Goal: Task Accomplishment & Management: Use online tool/utility

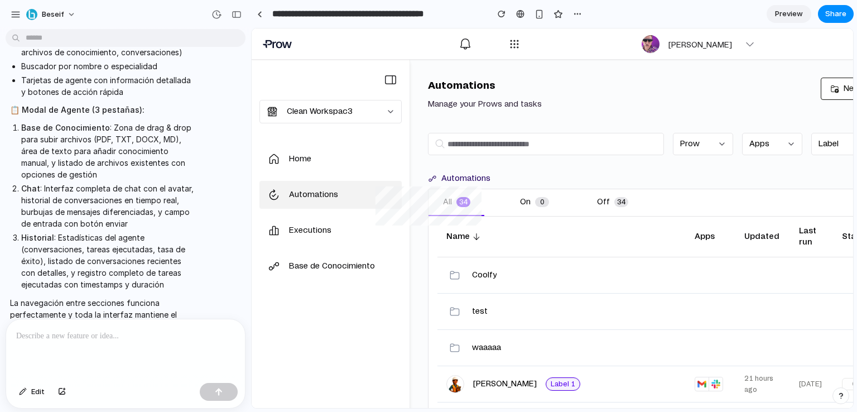
scroll to position [809, 0]
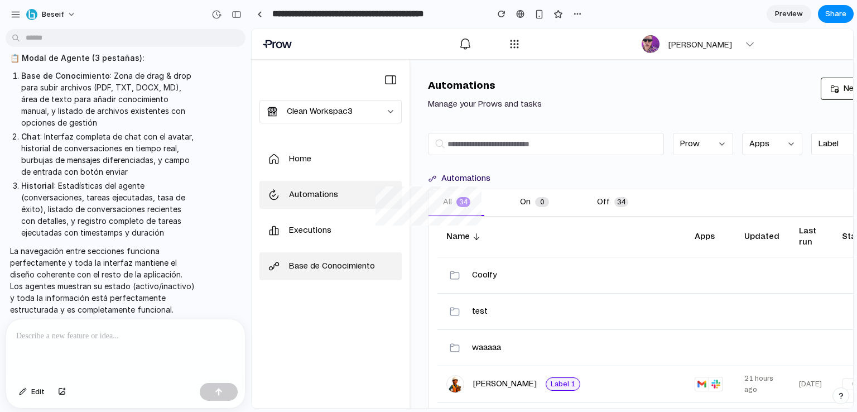
click at [307, 275] on link "Base de Conocimiento" at bounding box center [330, 266] width 142 height 28
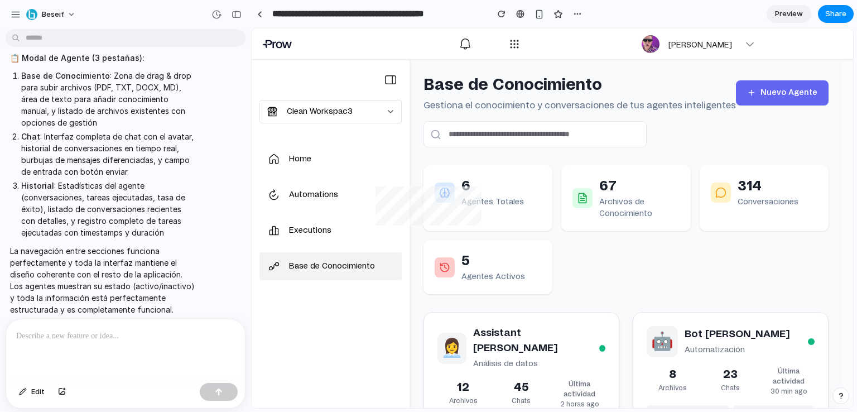
click at [787, 17] on span "Preview" at bounding box center [789, 13] width 28 height 11
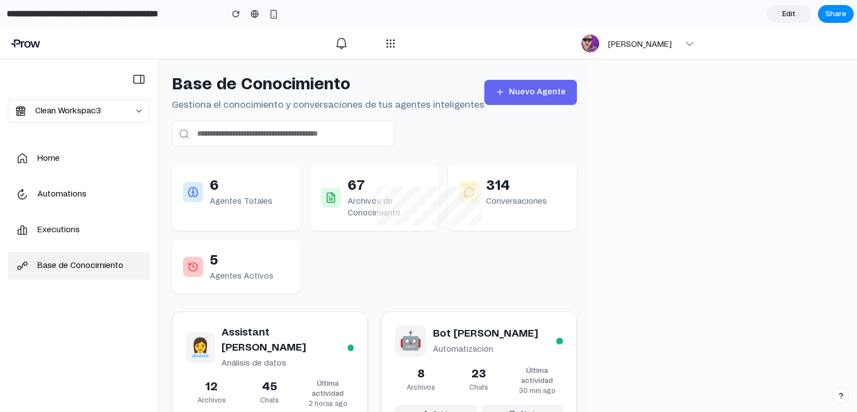
click at [699, 244] on div "**********" at bounding box center [428, 251] width 857 height 384
click at [250, 333] on h3 "Assistant [PERSON_NAME]" at bounding box center [284, 339] width 126 height 30
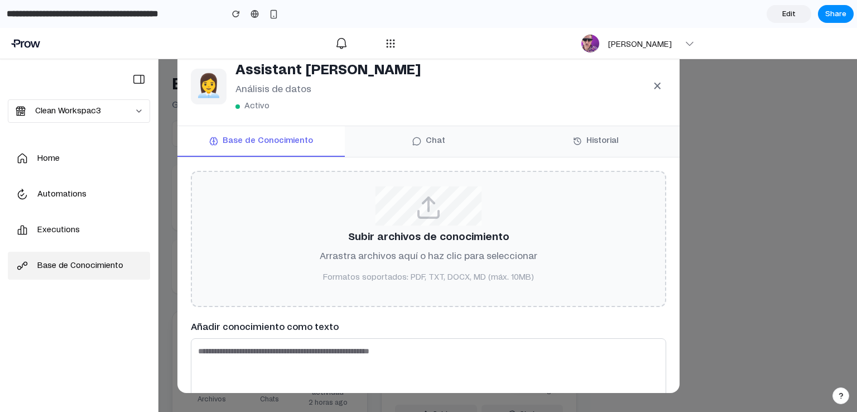
click at [426, 147] on button "Chat" at bounding box center [428, 141] width 167 height 31
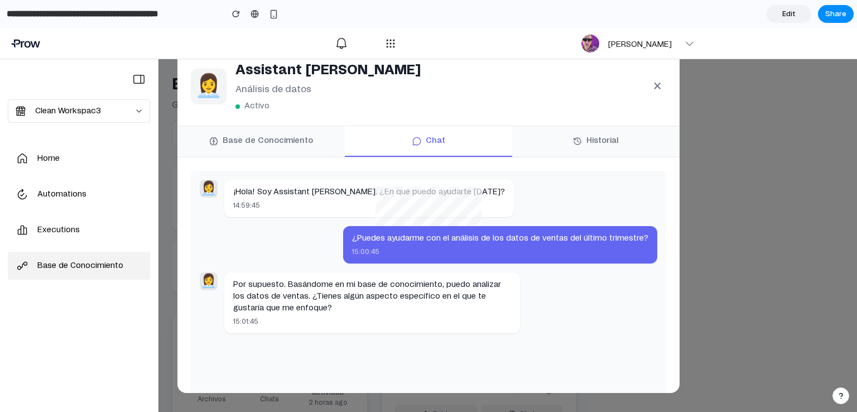
click at [587, 133] on button "Historial" at bounding box center [595, 141] width 167 height 31
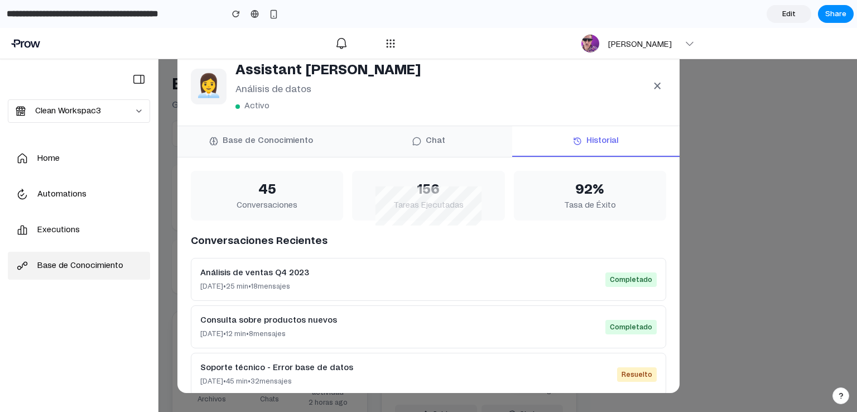
click at [660, 86] on button "×" at bounding box center [657, 86] width 18 height 29
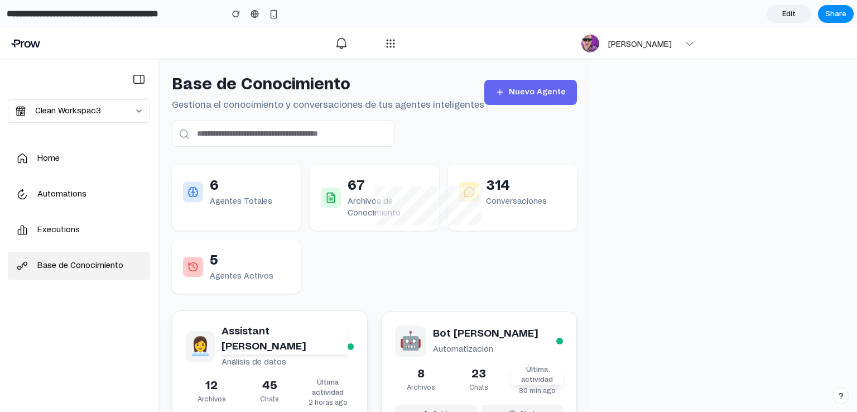
click at [239, 194] on p "6" at bounding box center [241, 186] width 62 height 20
click at [408, 206] on p "Archivos de Conocimiento" at bounding box center [387, 207] width 80 height 23
click at [569, 180] on div "Base de Conocimiento Gestiona el conocimiento y conversaciones de tus agentes i…" at bounding box center [374, 251] width 432 height 384
click at [273, 20] on button "button" at bounding box center [273, 14] width 17 height 17
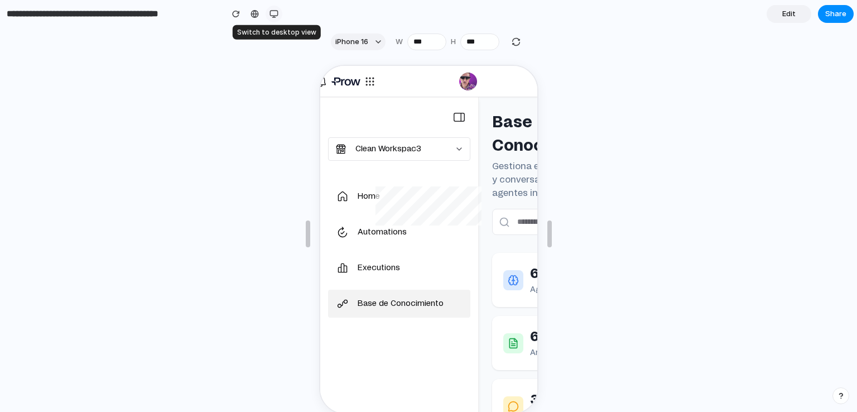
click at [275, 18] on button "button" at bounding box center [273, 14] width 17 height 17
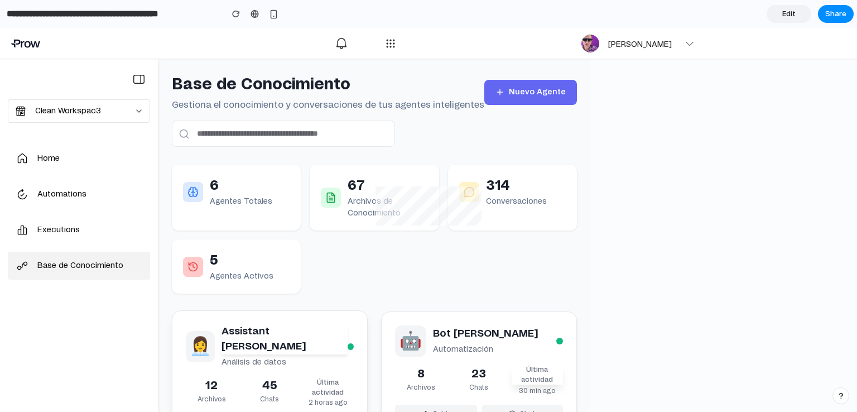
click at [631, 234] on div "**********" at bounding box center [428, 251] width 857 height 384
drag, startPoint x: 578, startPoint y: 132, endPoint x: 625, endPoint y: 165, distance: 56.5
click at [625, 165] on div "**********" at bounding box center [428, 251] width 857 height 384
click at [502, 95] on button "Nuevo Agente" at bounding box center [530, 92] width 93 height 25
click at [340, 105] on p "Gestiona el conocimiento y conversaciones de tus agentes inteligentes" at bounding box center [328, 104] width 312 height 13
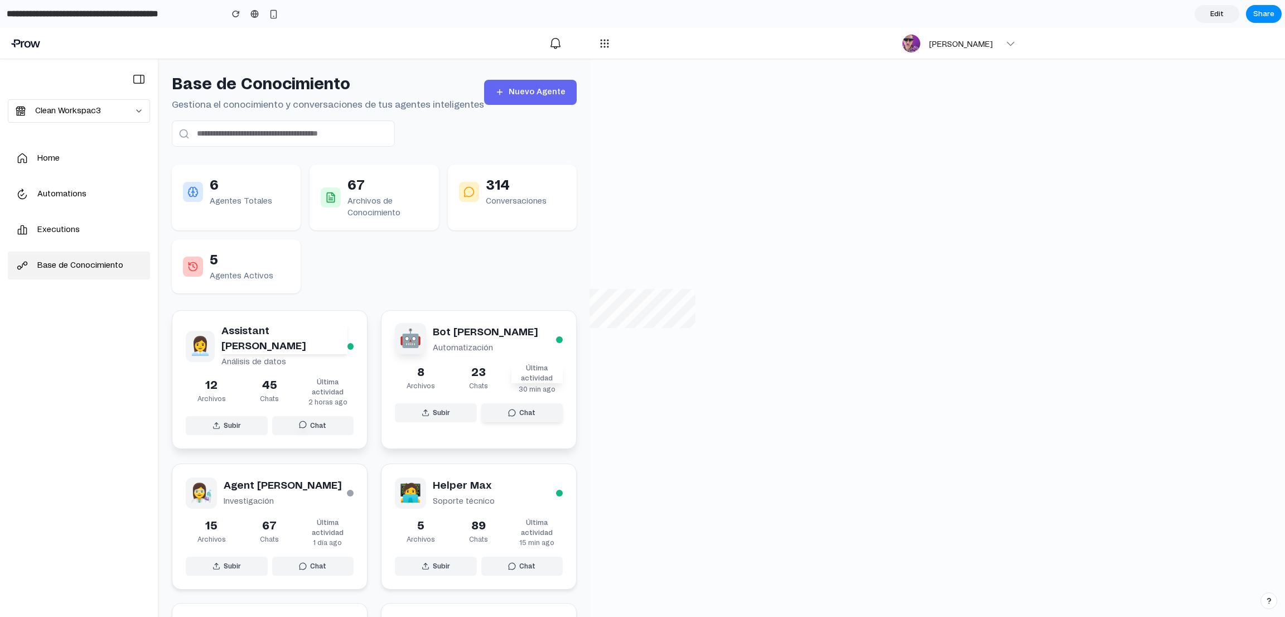
click at [221, 411] on button "Subir" at bounding box center [227, 425] width 82 height 19
click at [300, 411] on icon at bounding box center [303, 424] width 8 height 8
click at [262, 328] on h3 "Assistant [PERSON_NAME]" at bounding box center [284, 339] width 126 height 30
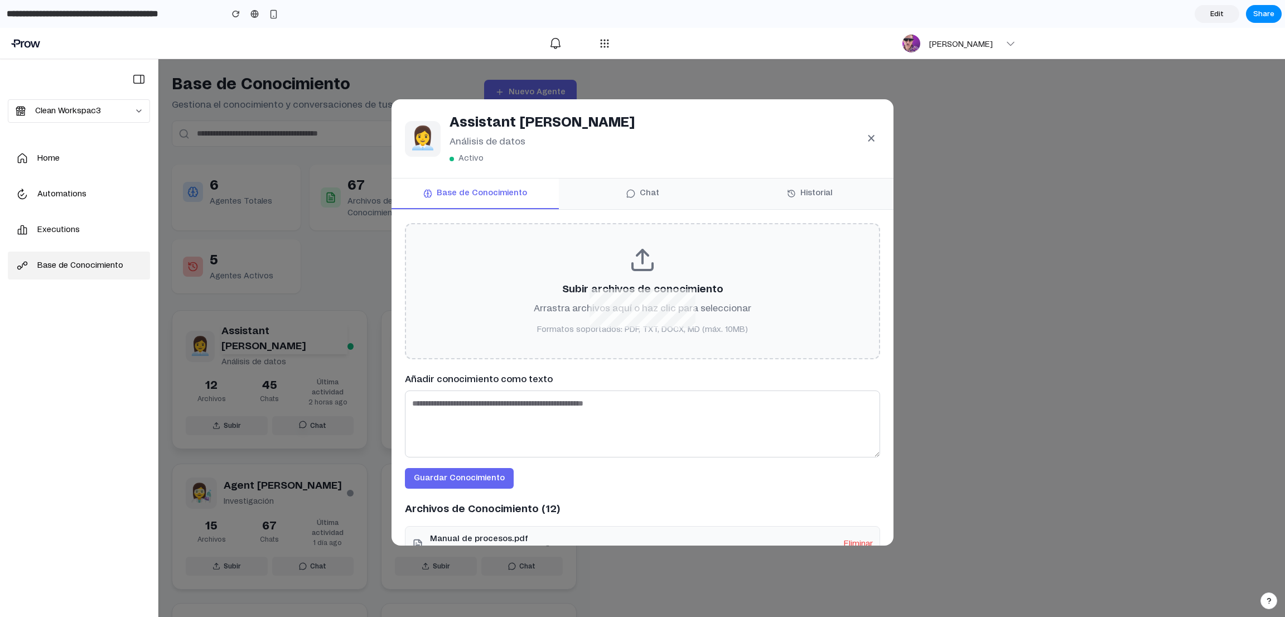
click at [481, 411] on textarea at bounding box center [642, 423] width 475 height 67
click at [495, 315] on div "Subir archivos de conocimiento Arrastra archivos aquí o haz clic para seleccion…" at bounding box center [642, 291] width 475 height 136
click at [640, 194] on button "Chat" at bounding box center [642, 193] width 167 height 31
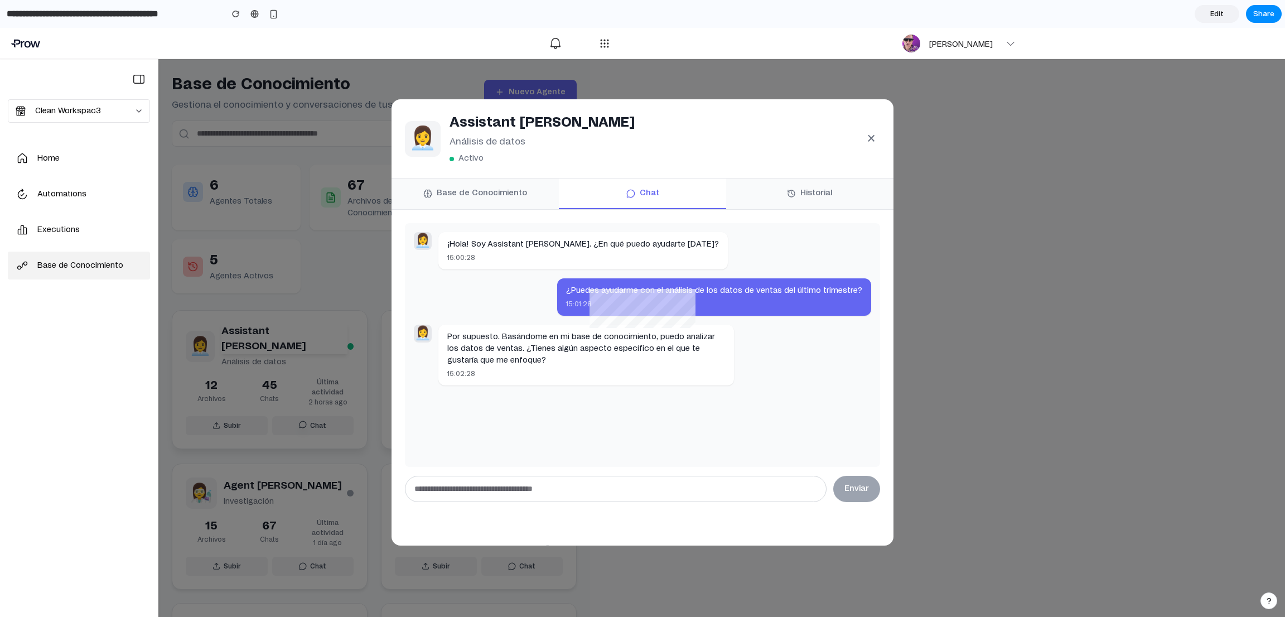
click at [689, 411] on input "text" at bounding box center [616, 489] width 422 height 26
click at [808, 187] on button "Historial" at bounding box center [809, 193] width 167 height 31
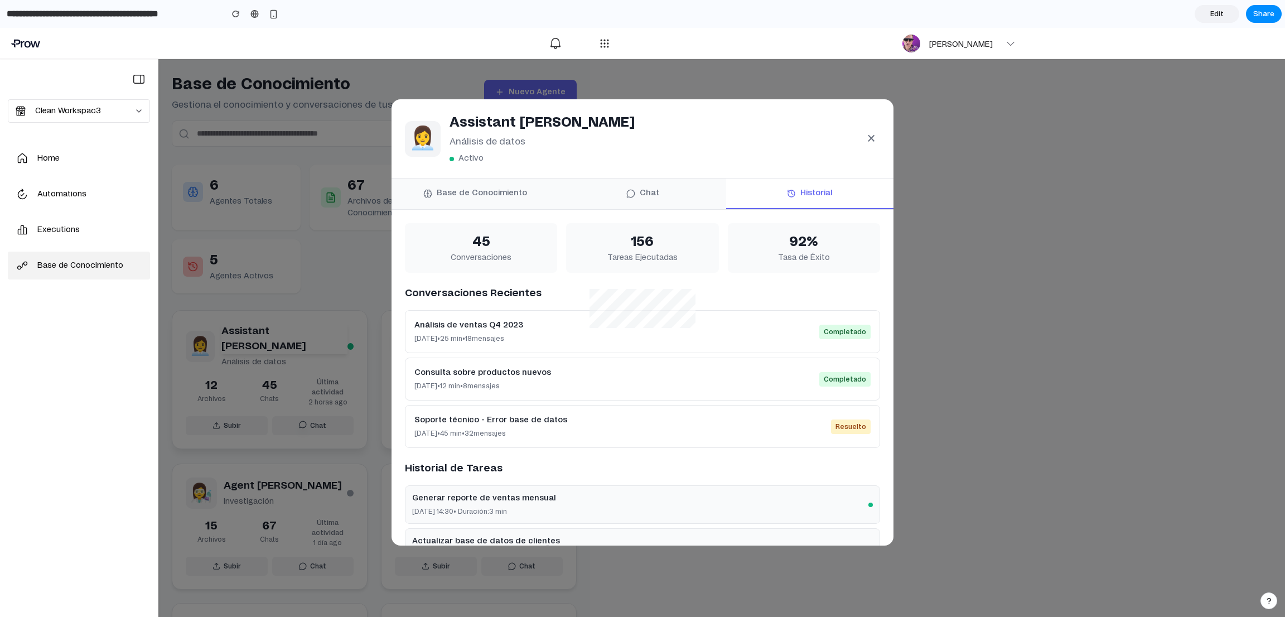
click at [856, 138] on button "×" at bounding box center [871, 138] width 18 height 29
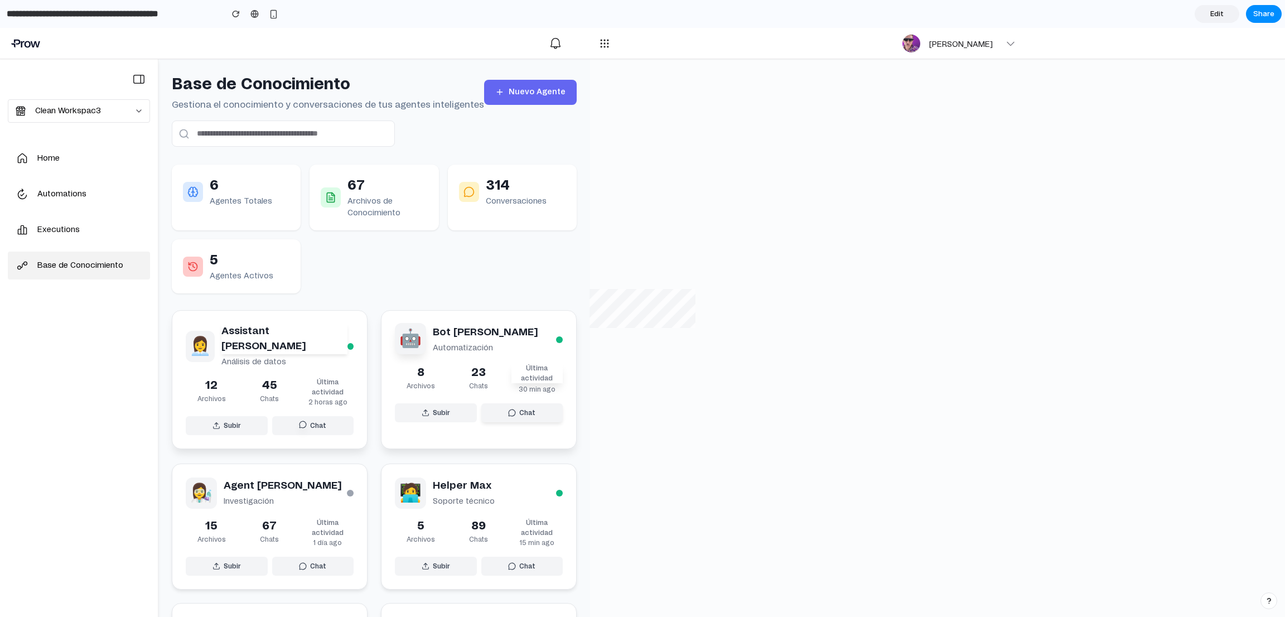
click at [75, 275] on link "Base de Conocimiento" at bounding box center [79, 266] width 142 height 28
click at [66, 185] on link "Automations" at bounding box center [79, 194] width 142 height 28
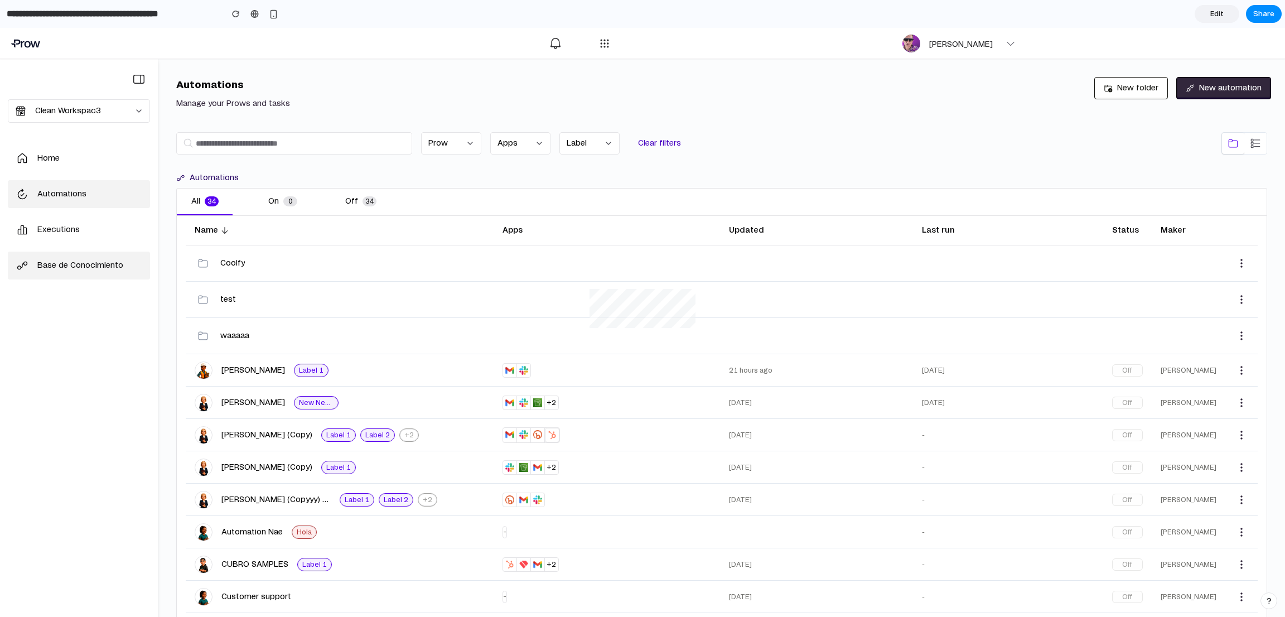
click at [56, 274] on link "Base de Conocimiento" at bounding box center [79, 266] width 142 height 28
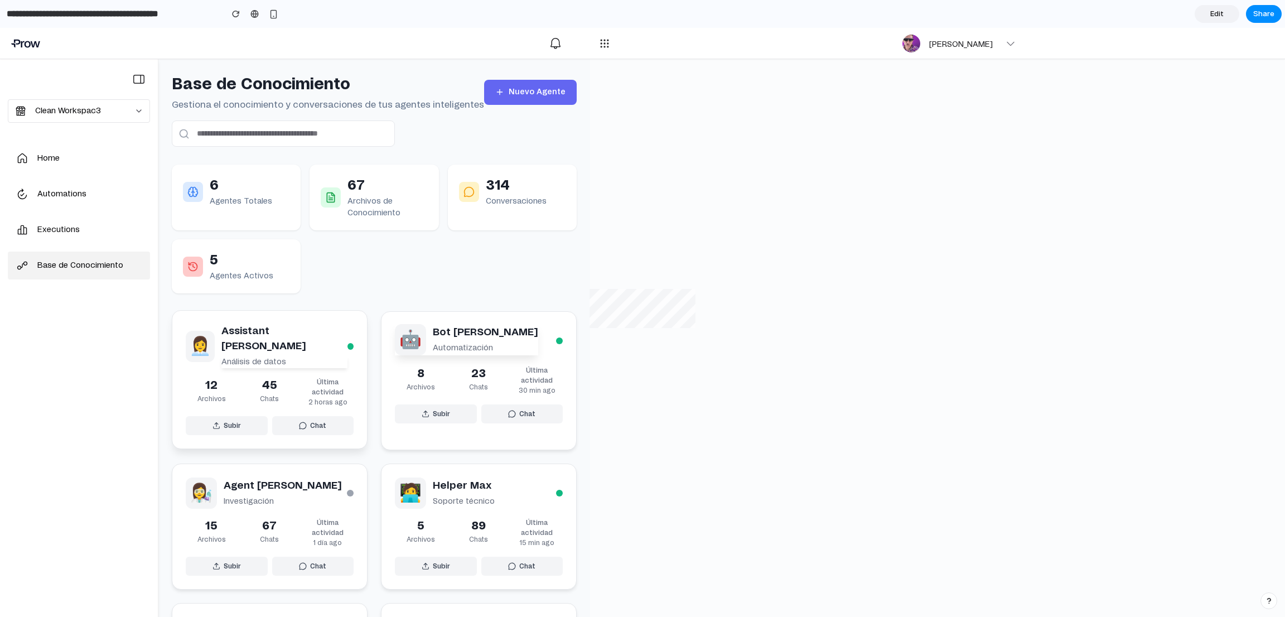
click at [273, 377] on p "45" at bounding box center [269, 385] width 51 height 17
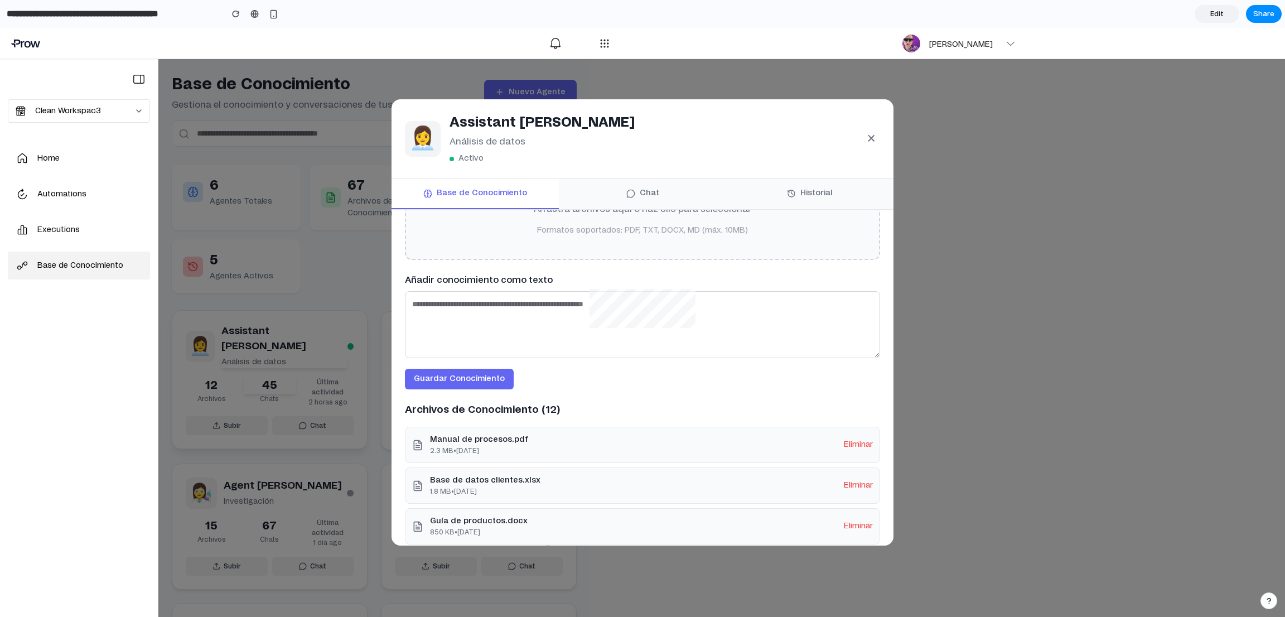
scroll to position [152, 0]
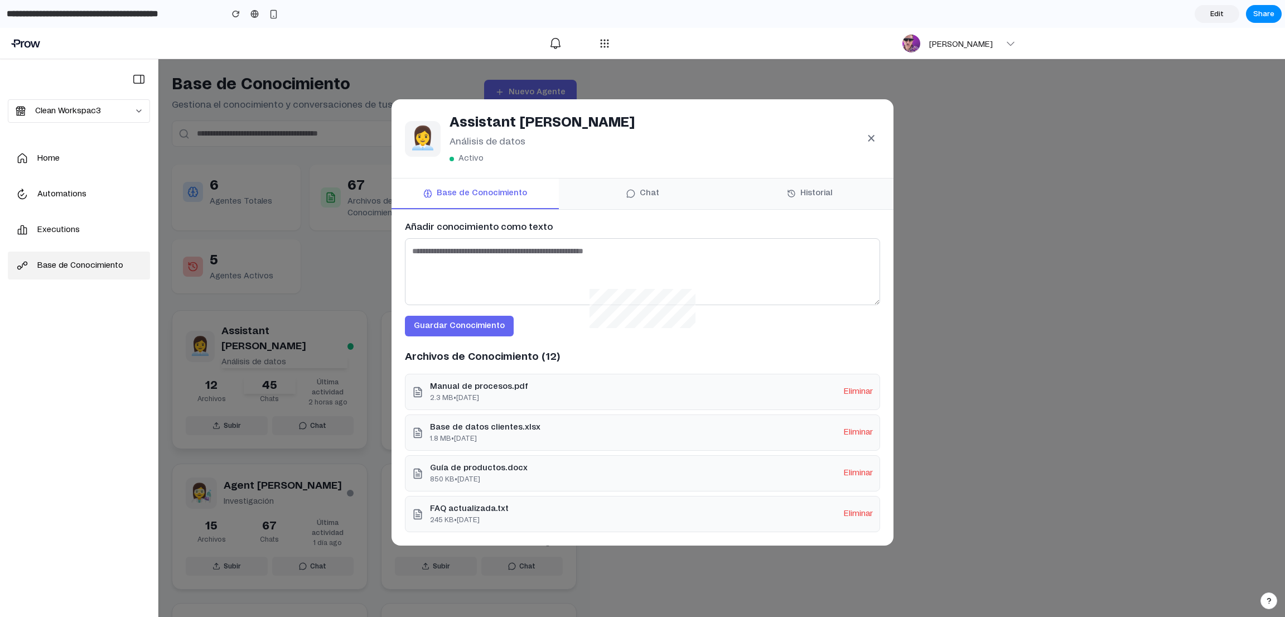
click at [538, 283] on textarea at bounding box center [642, 271] width 475 height 67
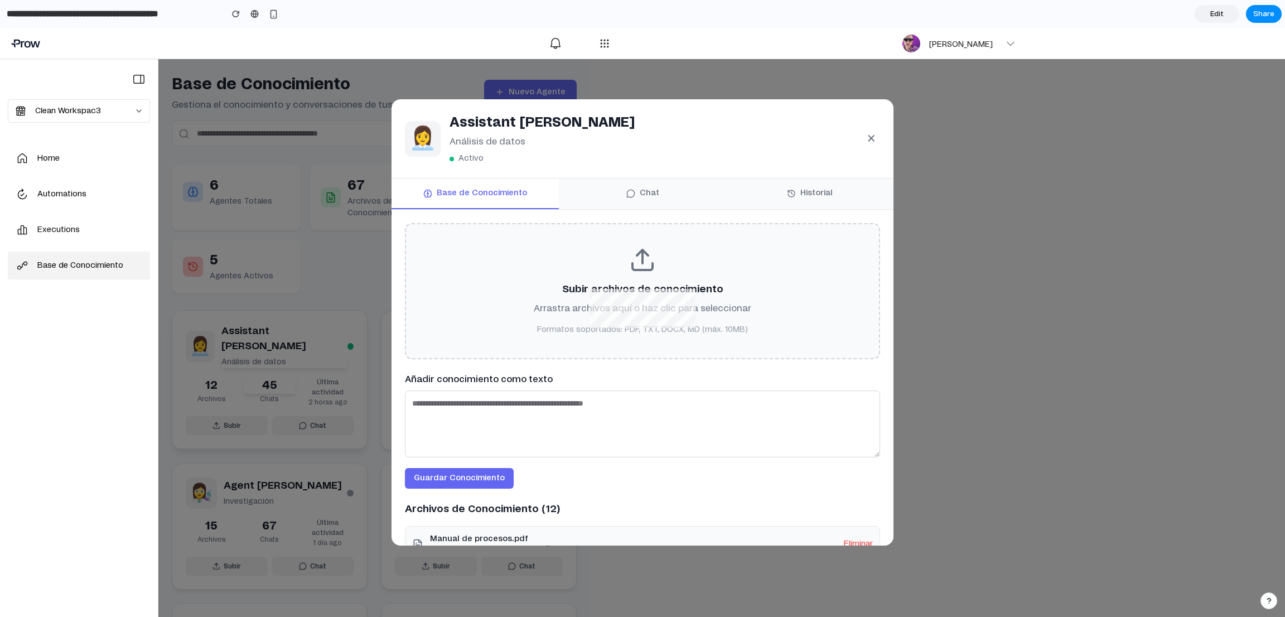
click at [641, 195] on button "Chat" at bounding box center [642, 193] width 167 height 31
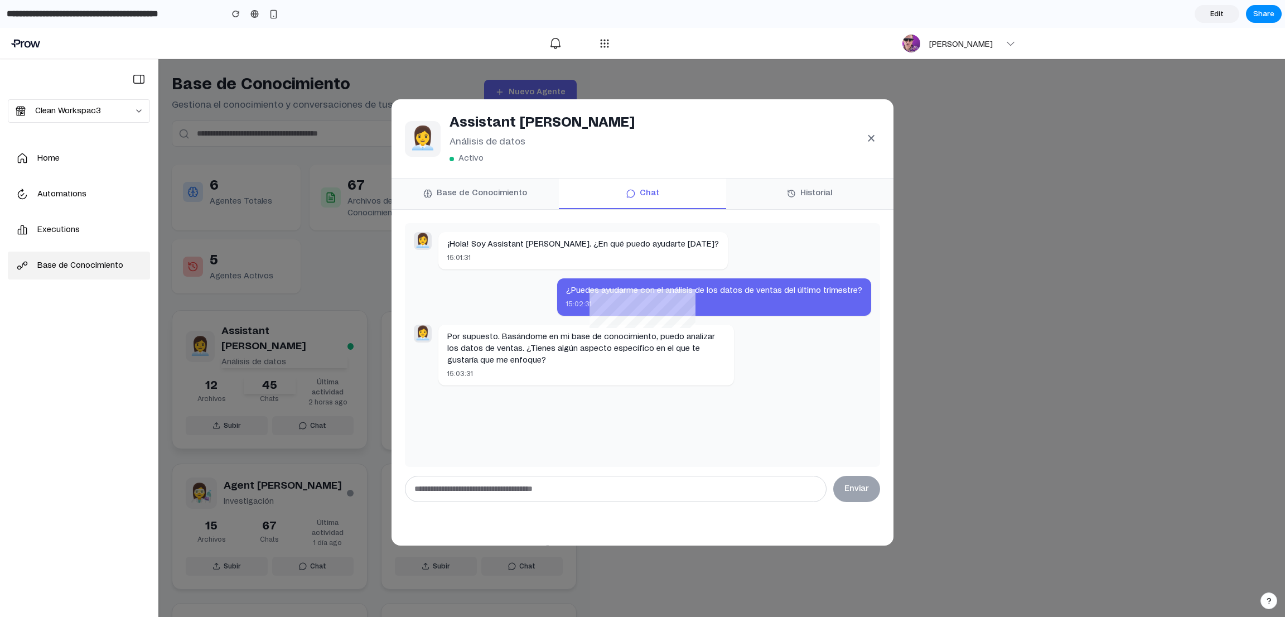
click at [567, 411] on input "text" at bounding box center [616, 489] width 422 height 26
type input "*********"
click at [849, 411] on button "Enviar" at bounding box center [856, 489] width 47 height 26
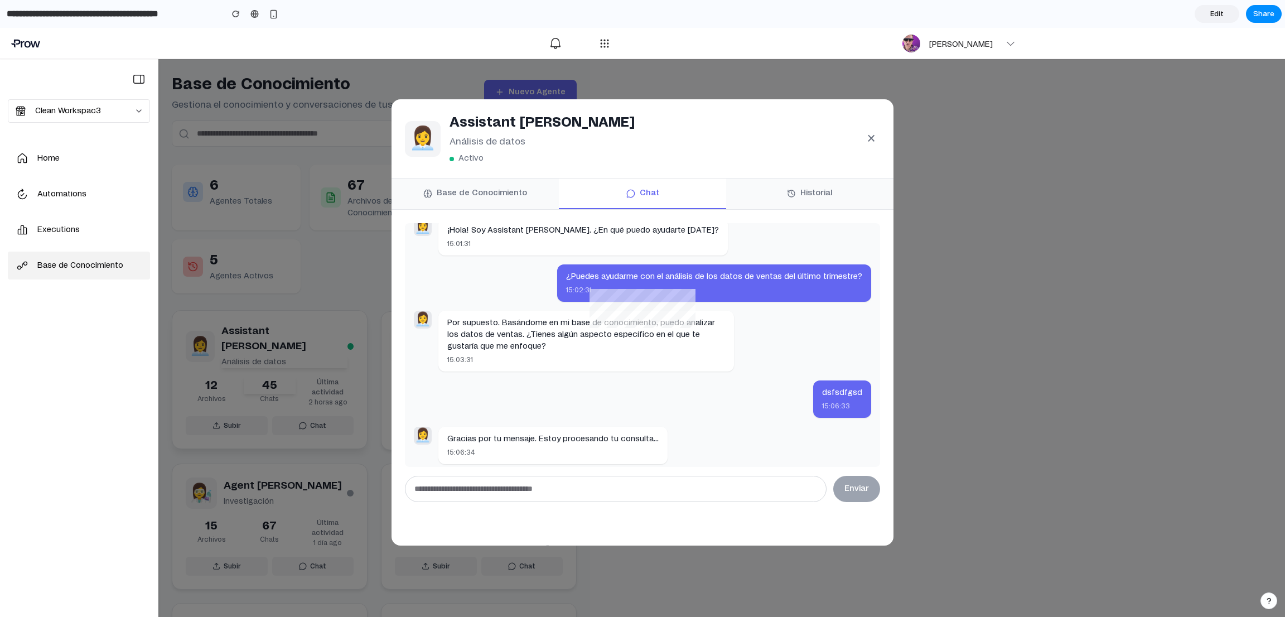
scroll to position [20, 0]
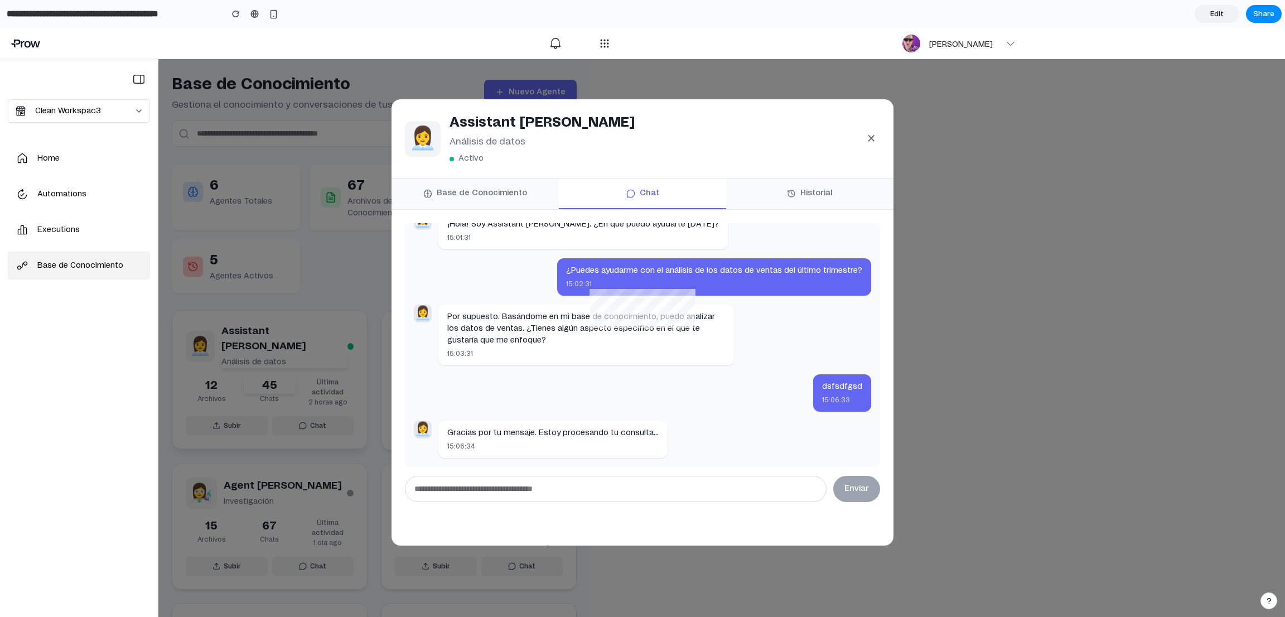
click at [821, 183] on button "Historial" at bounding box center [809, 193] width 167 height 31
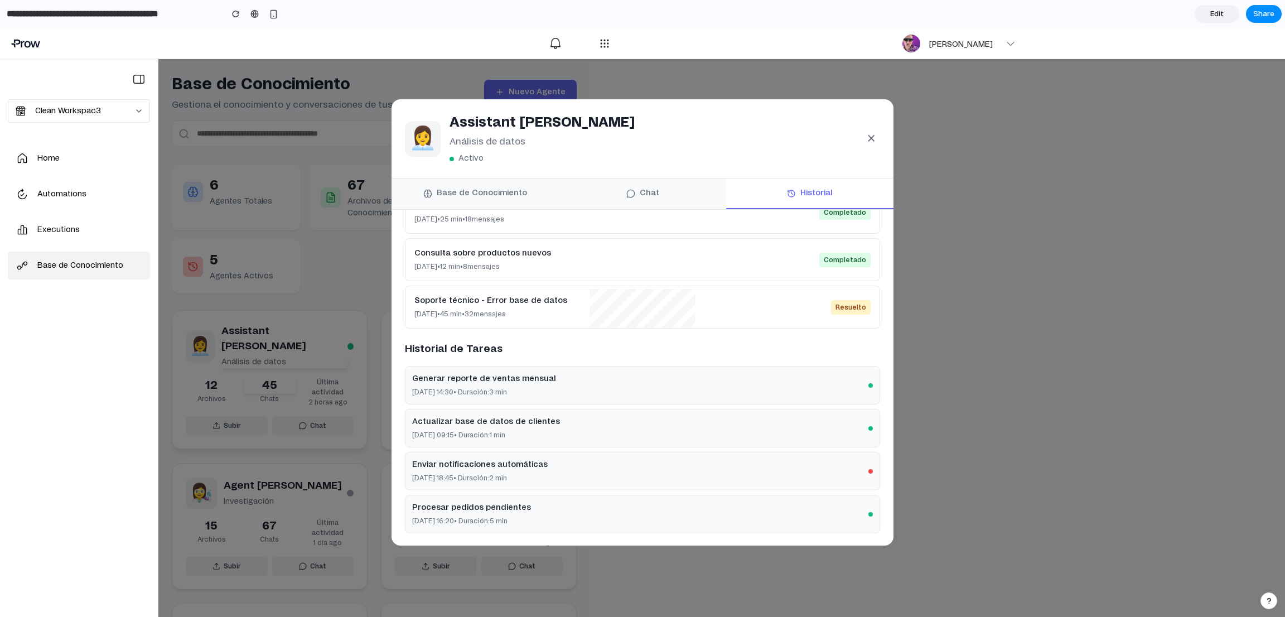
scroll to position [122, 0]
click at [536, 388] on p "[DATE] 14:30 • Duración: 3 min" at bounding box center [484, 391] width 144 height 10
click at [801, 383] on div "Generar reporte de ventas mensual [DATE] 14:30 • Duración: 3 min" at bounding box center [642, 384] width 475 height 38
click at [524, 411] on p "Actualizar base de datos de clientes" at bounding box center [486, 421] width 148 height 12
click at [512, 411] on div "Generar reporte de ventas mensual [DATE] 14:30 • Duración: 3 min Actualizar bas…" at bounding box center [642, 448] width 475 height 167
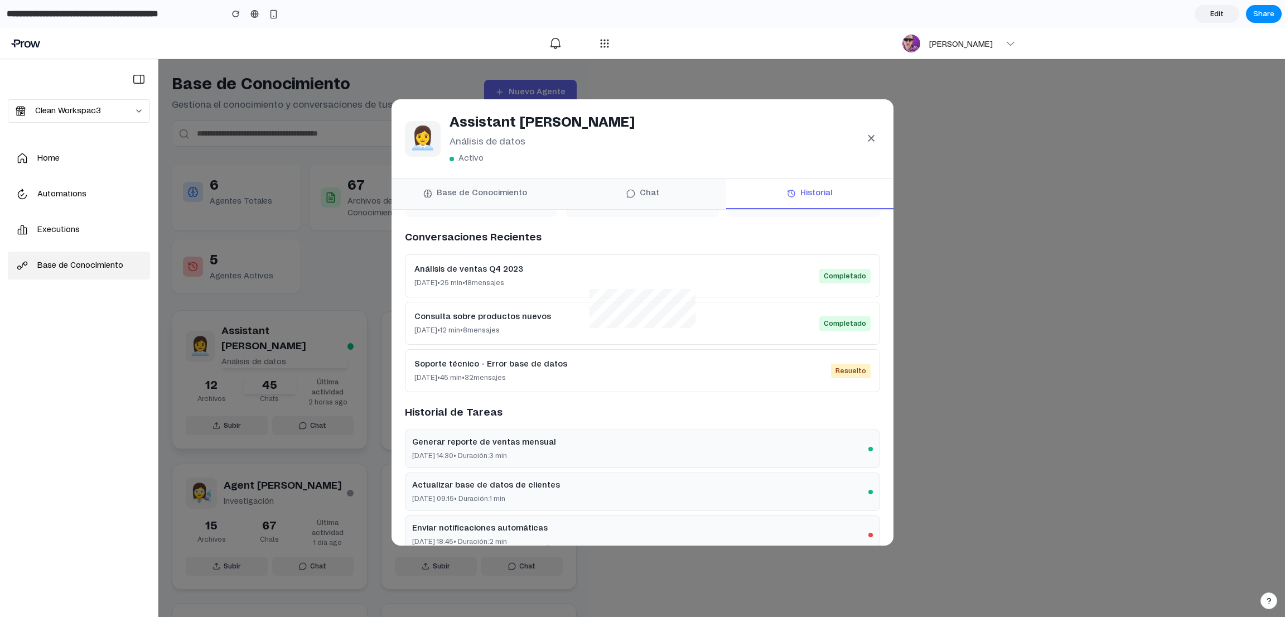
scroll to position [0, 0]
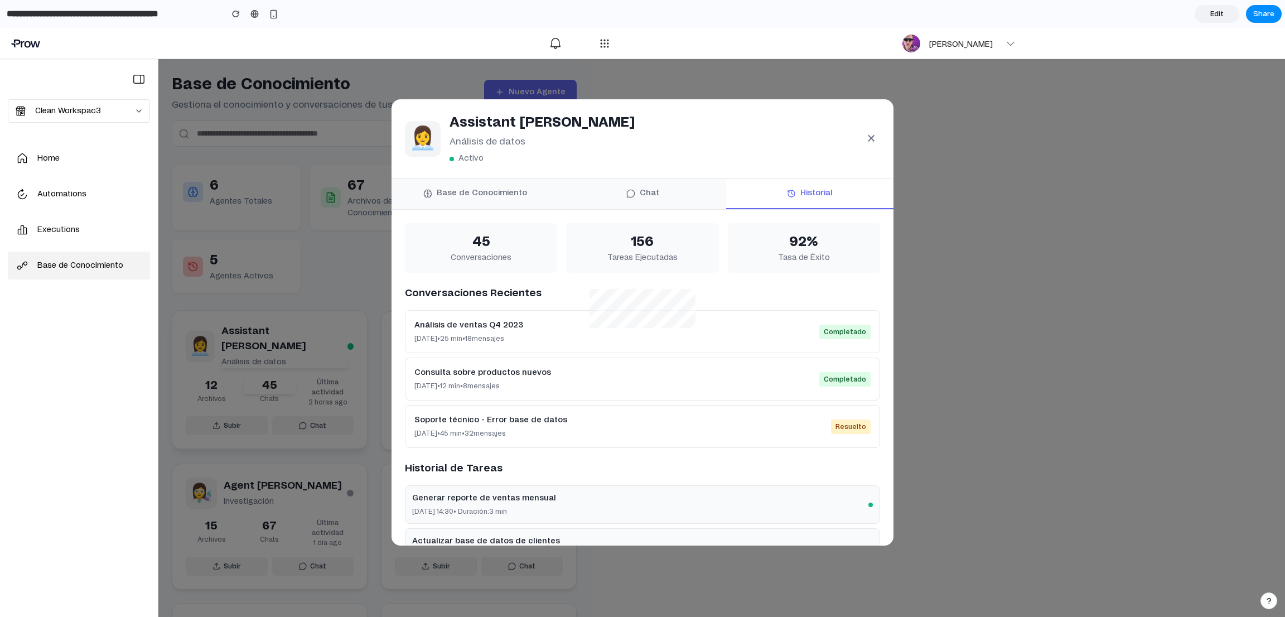
drag, startPoint x: 635, startPoint y: 199, endPoint x: 610, endPoint y: 199, distance: 25.7
click at [631, 198] on button "Chat" at bounding box center [642, 193] width 167 height 31
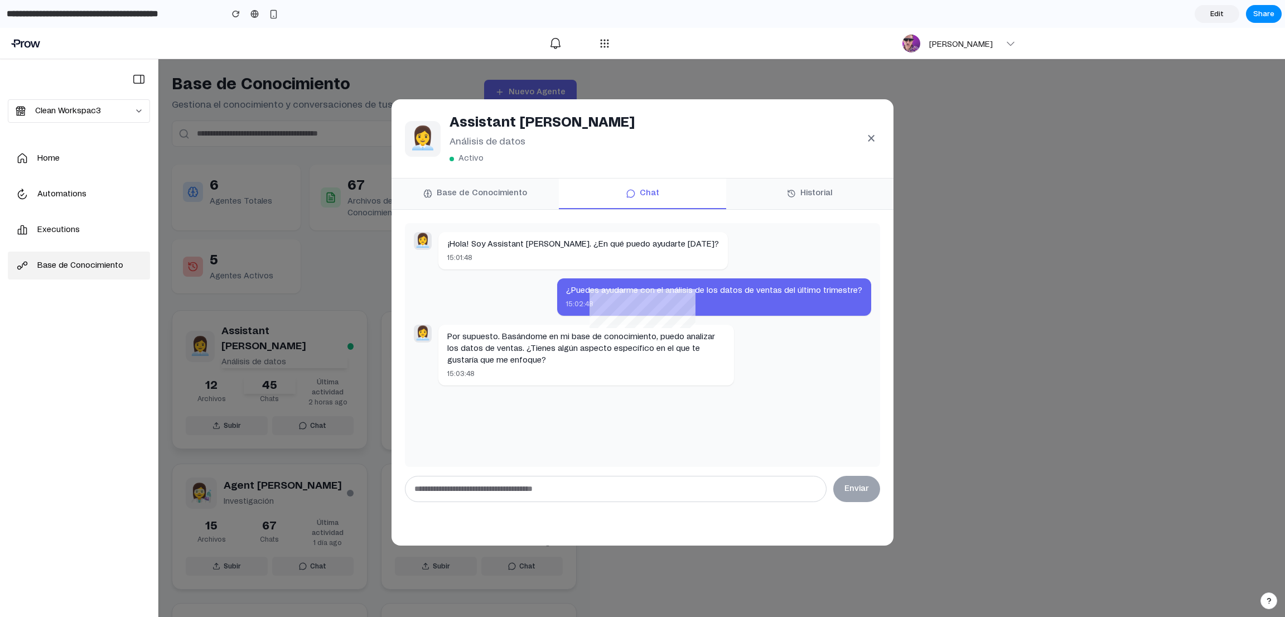
click at [517, 195] on button "Base de Conocimiento" at bounding box center [474, 193] width 167 height 31
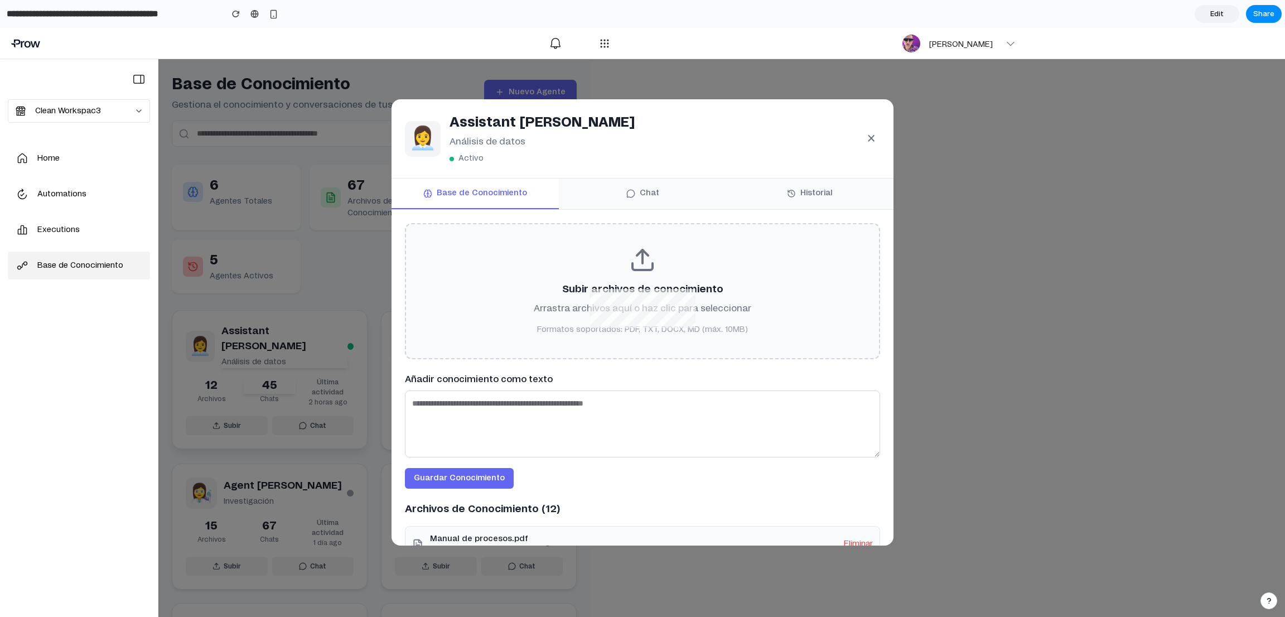
click at [856, 180] on div "👩‍💼 Assistant [PERSON_NAME] de datos Activo × Base de Conocimiento Chat Histori…" at bounding box center [642, 322] width 1285 height 589
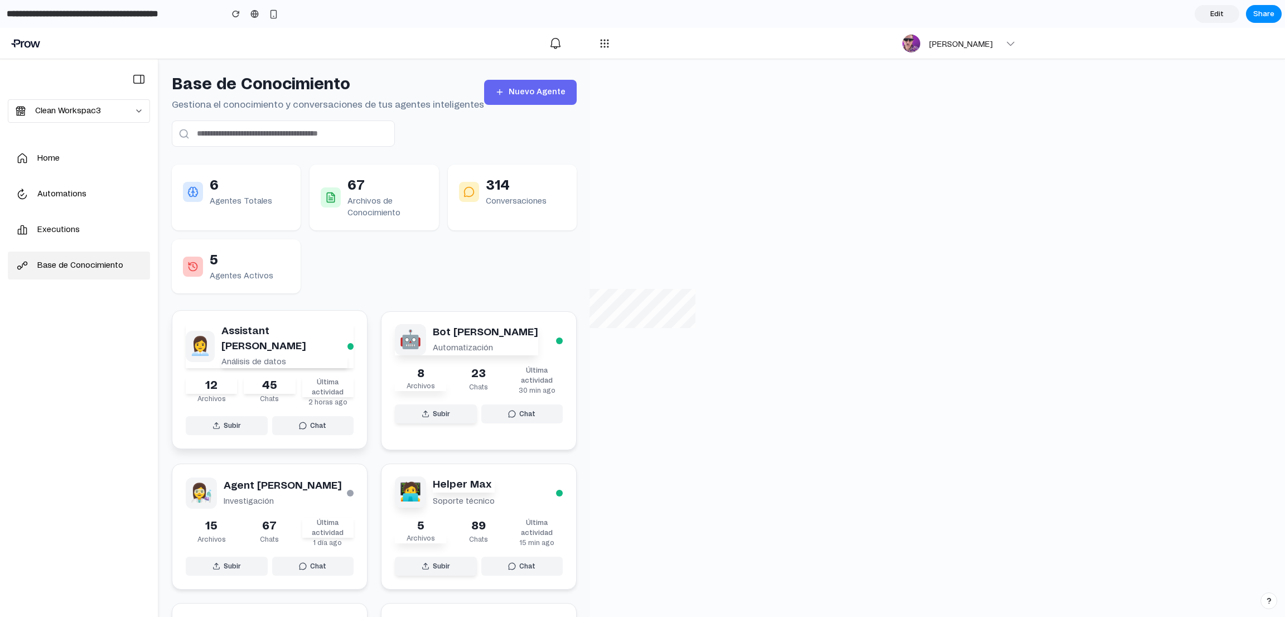
click at [269, 377] on p "45" at bounding box center [269, 385] width 51 height 17
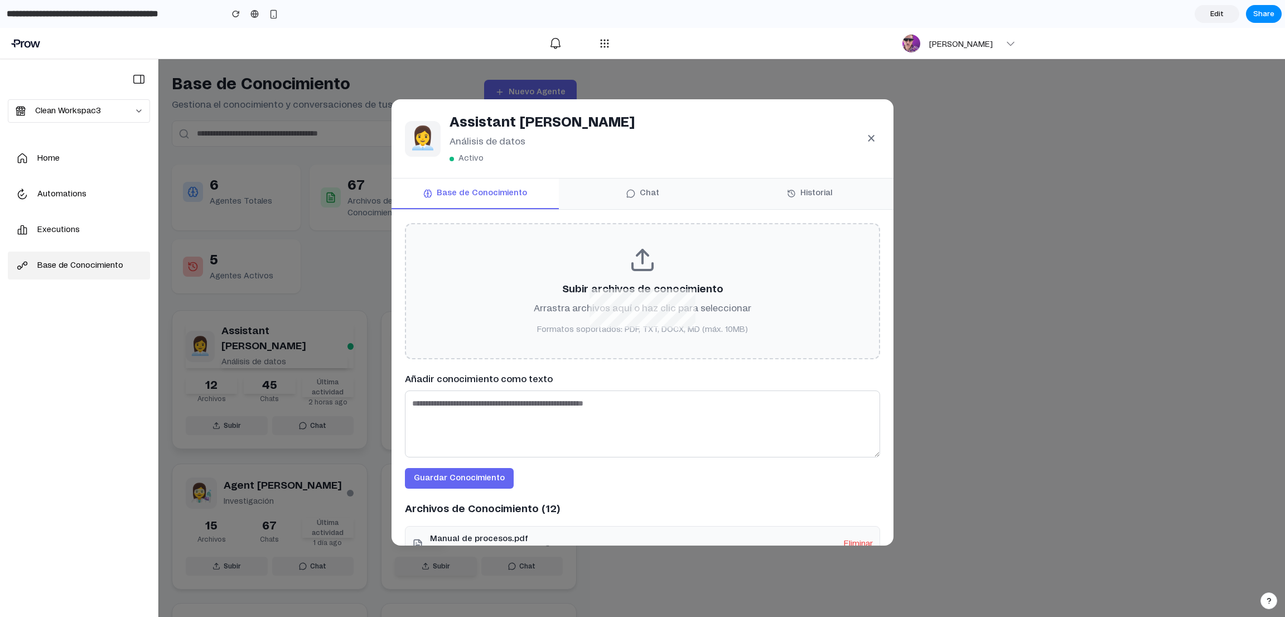
click at [662, 182] on button "Chat" at bounding box center [642, 193] width 167 height 31
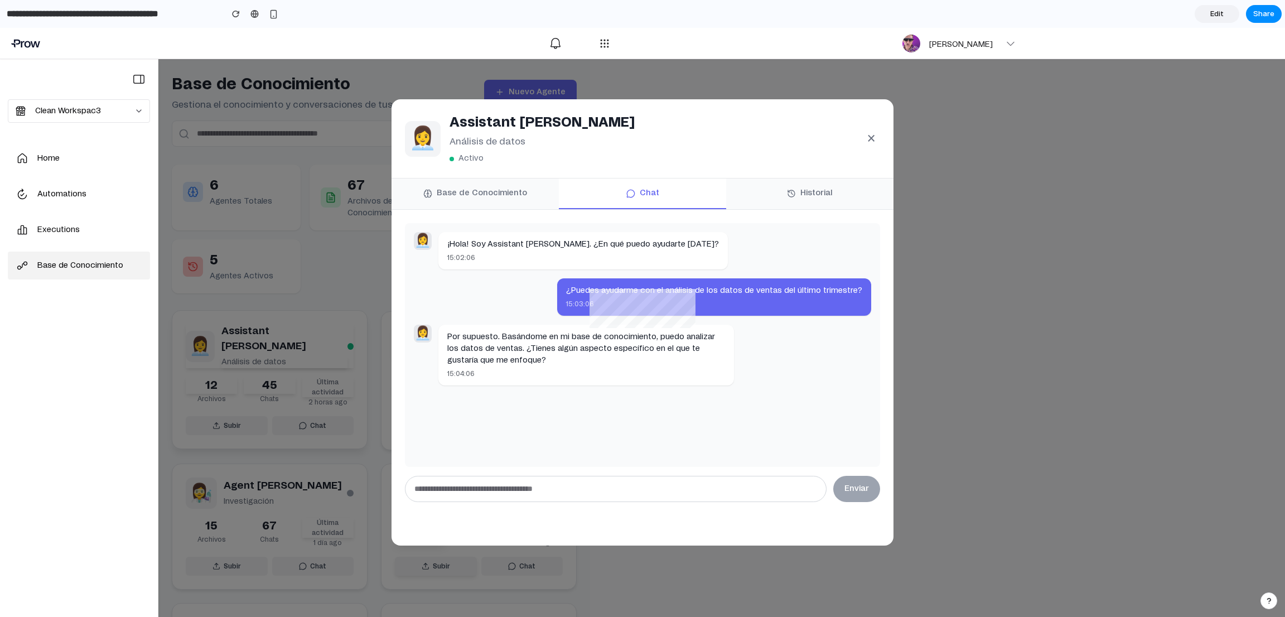
click at [804, 195] on button "Historial" at bounding box center [809, 193] width 167 height 31
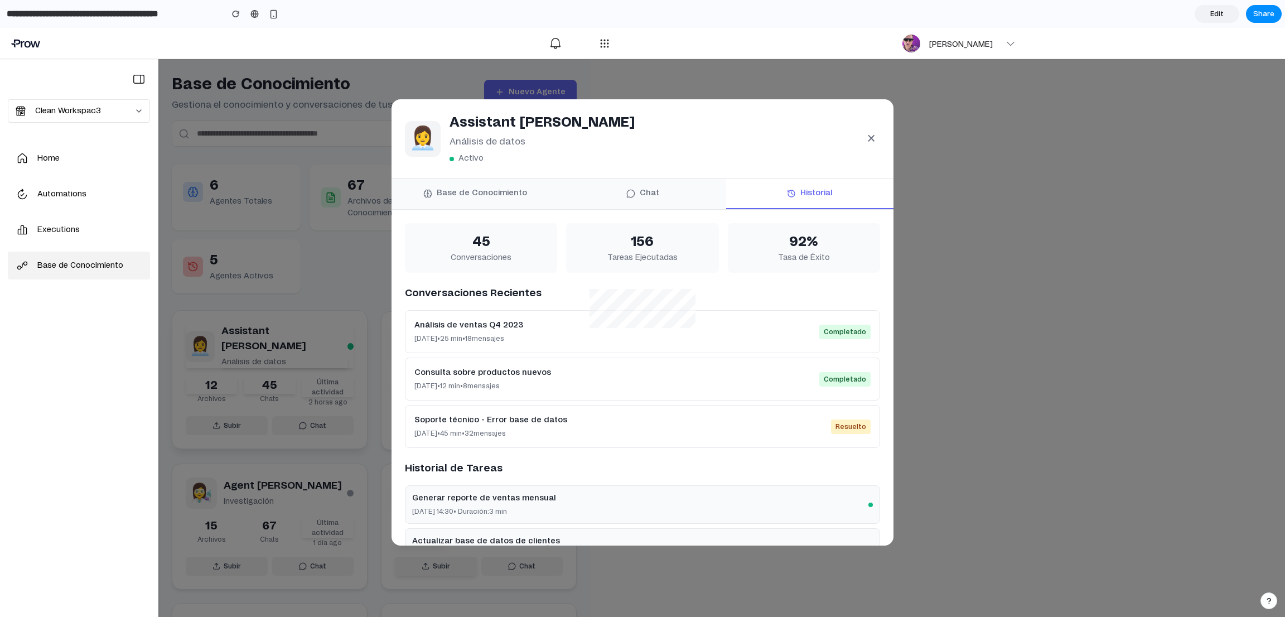
click at [487, 190] on button "Base de Conocimiento" at bounding box center [474, 193] width 167 height 31
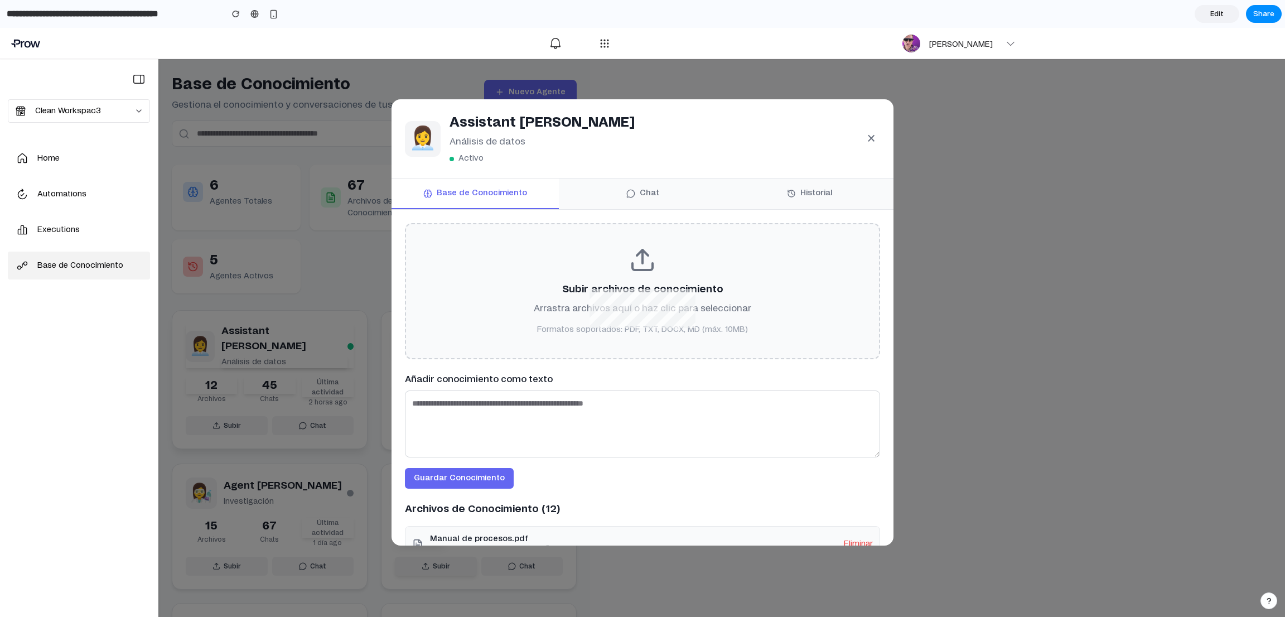
click at [856, 142] on button "×" at bounding box center [871, 138] width 18 height 29
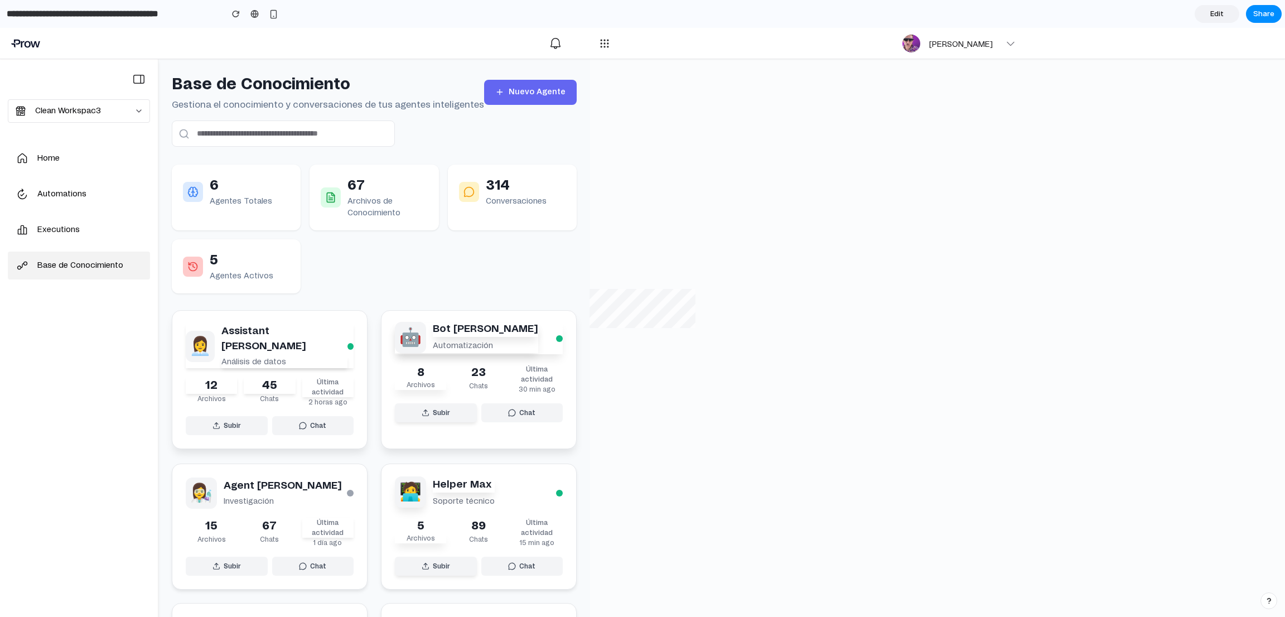
click at [508, 407] on button "Chat" at bounding box center [522, 412] width 82 height 19
click at [441, 411] on button "Subir" at bounding box center [436, 412] width 82 height 19
click at [487, 196] on p "Conversaciones" at bounding box center [516, 202] width 61 height 12
click at [514, 82] on button "Nuevo Agente" at bounding box center [530, 92] width 93 height 25
click at [511, 85] on button "Nuevo Agente" at bounding box center [530, 92] width 93 height 25
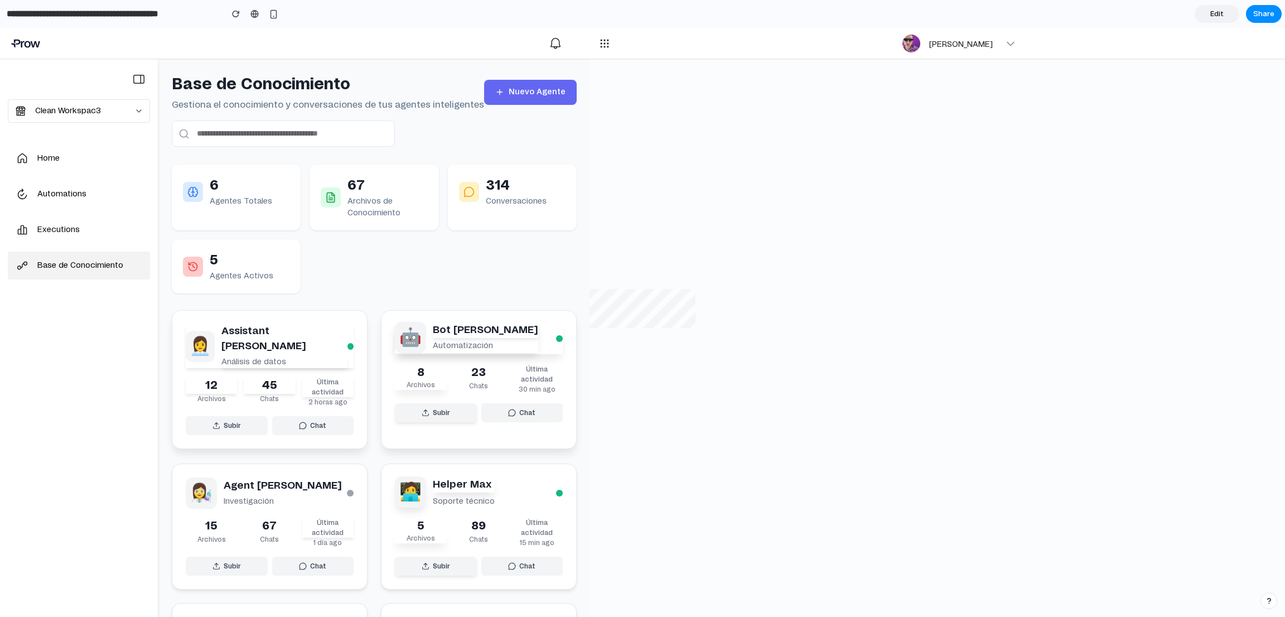
click at [511, 85] on button "Nuevo Agente" at bounding box center [530, 92] width 93 height 25
drag, startPoint x: 363, startPoint y: 103, endPoint x: 326, endPoint y: 134, distance: 47.9
click at [359, 105] on p "Gestiona el conocimiento y conversaciones de tus agentes inteligentes" at bounding box center [328, 104] width 312 height 13
click at [323, 135] on input "text" at bounding box center [283, 133] width 223 height 26
click at [323, 136] on input "text" at bounding box center [283, 133] width 223 height 26
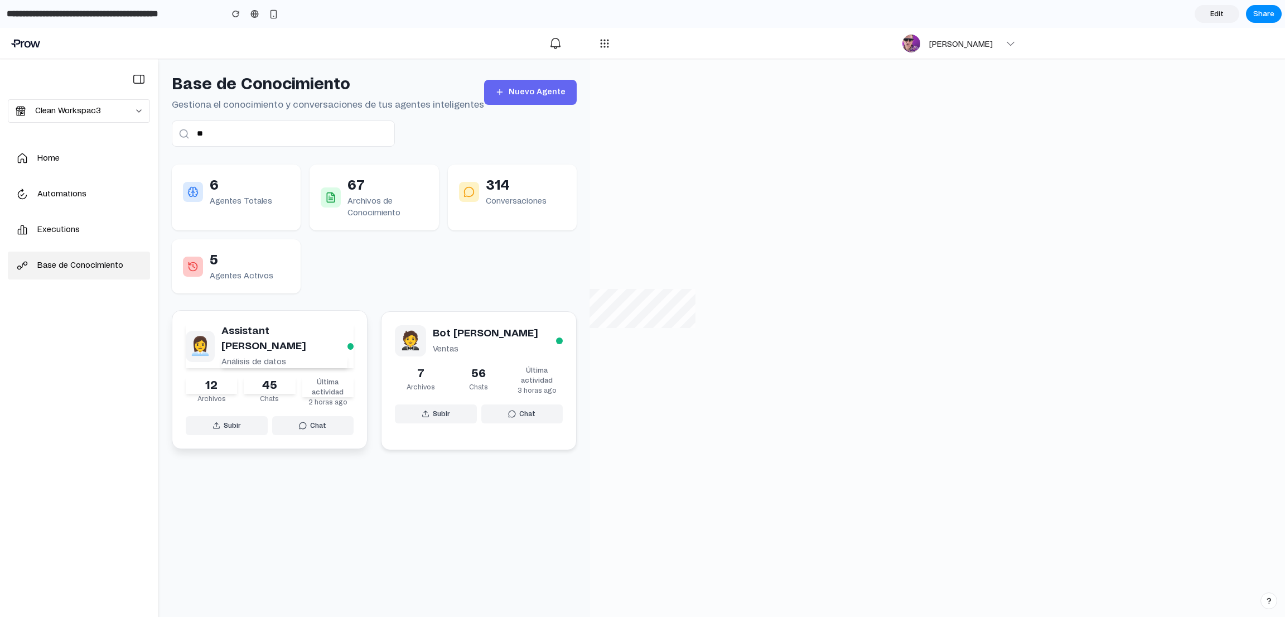
type input "*"
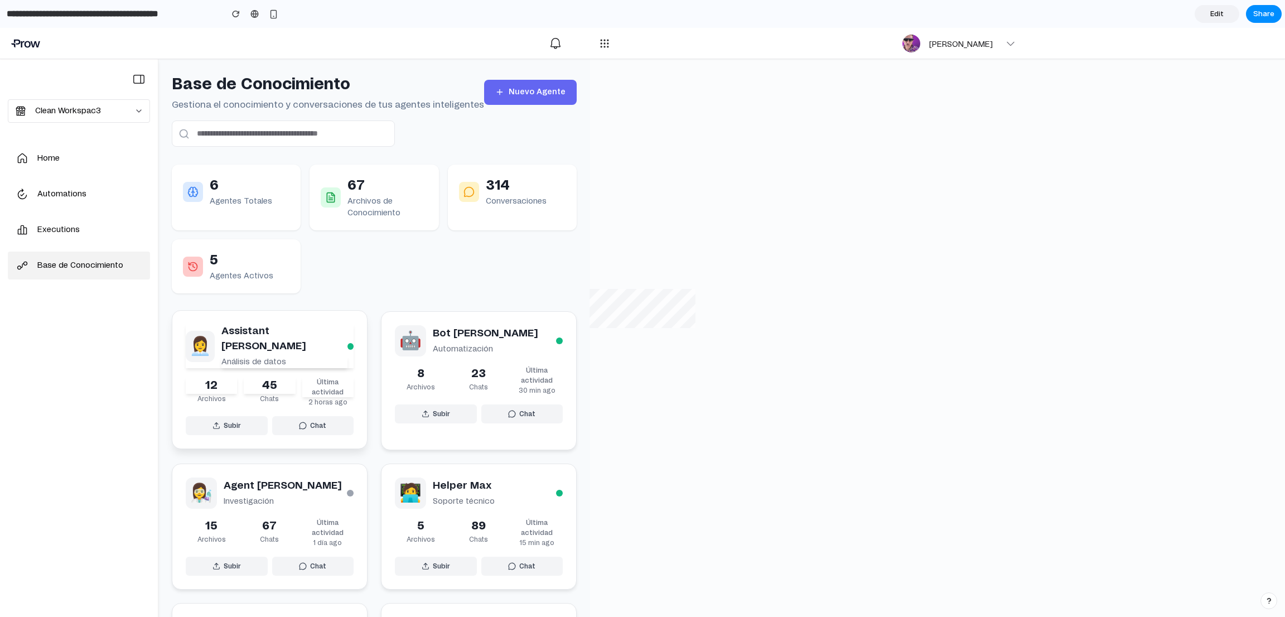
drag, startPoint x: 233, startPoint y: 190, endPoint x: 225, endPoint y: 191, distance: 7.3
click at [233, 189] on p "6" at bounding box center [241, 186] width 62 height 20
click at [219, 205] on p "Agentes Totales" at bounding box center [241, 202] width 62 height 12
click at [197, 182] on div at bounding box center [193, 192] width 20 height 20
click at [223, 268] on p "5" at bounding box center [242, 260] width 64 height 20
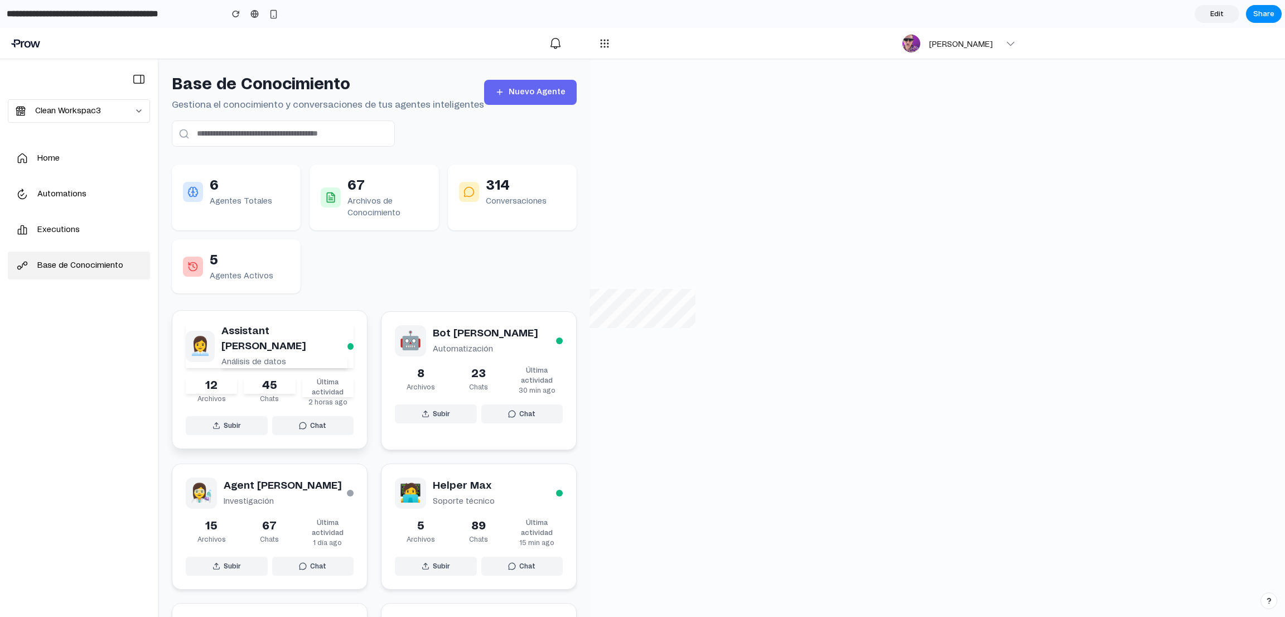
click at [329, 207] on div "67 Archivos de Conocimiento" at bounding box center [374, 197] width 107 height 43
click at [448, 218] on div "314 Conversaciones" at bounding box center [512, 198] width 129 height 66
click at [46, 232] on div "Executions" at bounding box center [91, 230] width 108 height 12
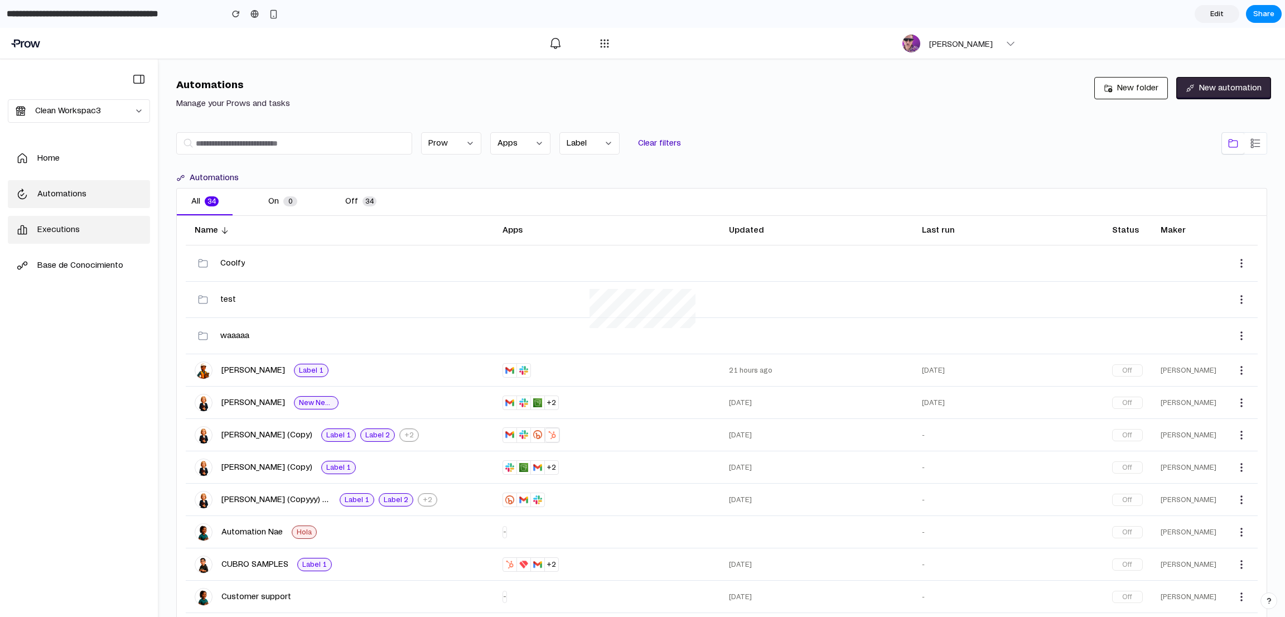
click at [80, 192] on div "Automations" at bounding box center [91, 194] width 108 height 12
click at [71, 239] on link "Executions" at bounding box center [79, 230] width 142 height 28
click at [72, 196] on div "Automations" at bounding box center [91, 194] width 108 height 12
click at [72, 155] on div "Home" at bounding box center [91, 159] width 108 height 12
click at [66, 191] on div "Automations" at bounding box center [91, 194] width 108 height 12
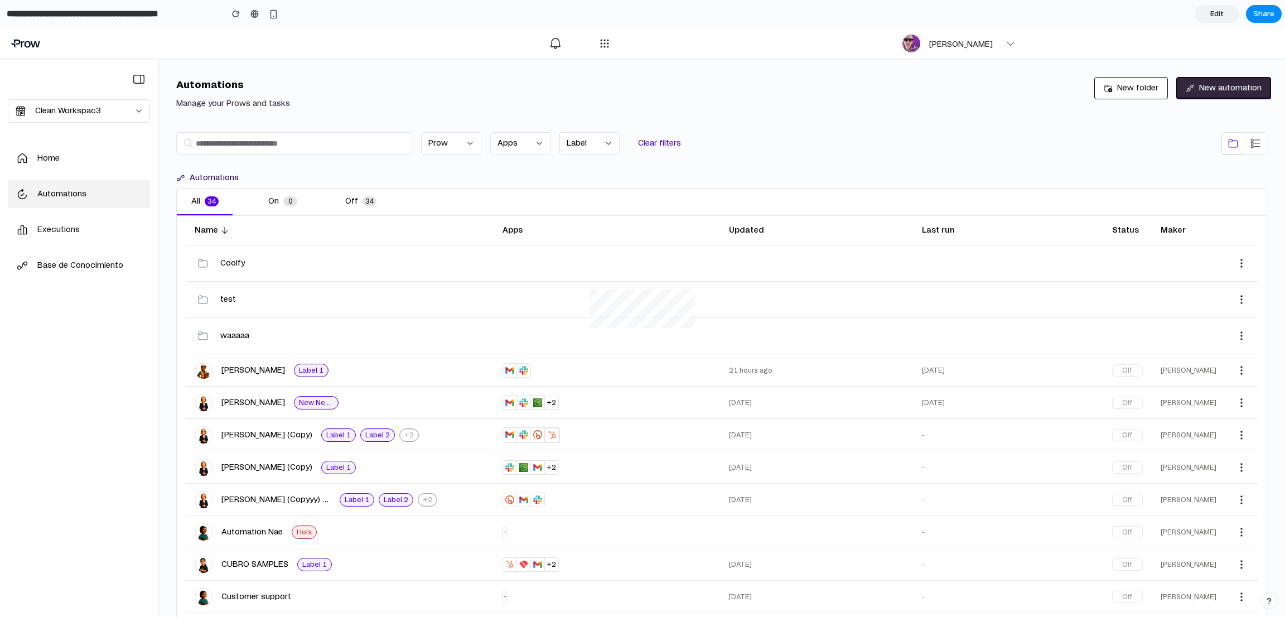
click at [95, 107] on p "Clean Workspac3" at bounding box center [68, 110] width 66 height 11
click at [99, 107] on p "Clean Workspac3" at bounding box center [68, 110] width 66 height 11
click at [133, 78] on icon "button" at bounding box center [138, 78] width 13 height 13
click at [133, 78] on icon "button" at bounding box center [138, 79] width 11 height 9
click at [856, 75] on div "**********" at bounding box center [721, 353] width 1126 height 589
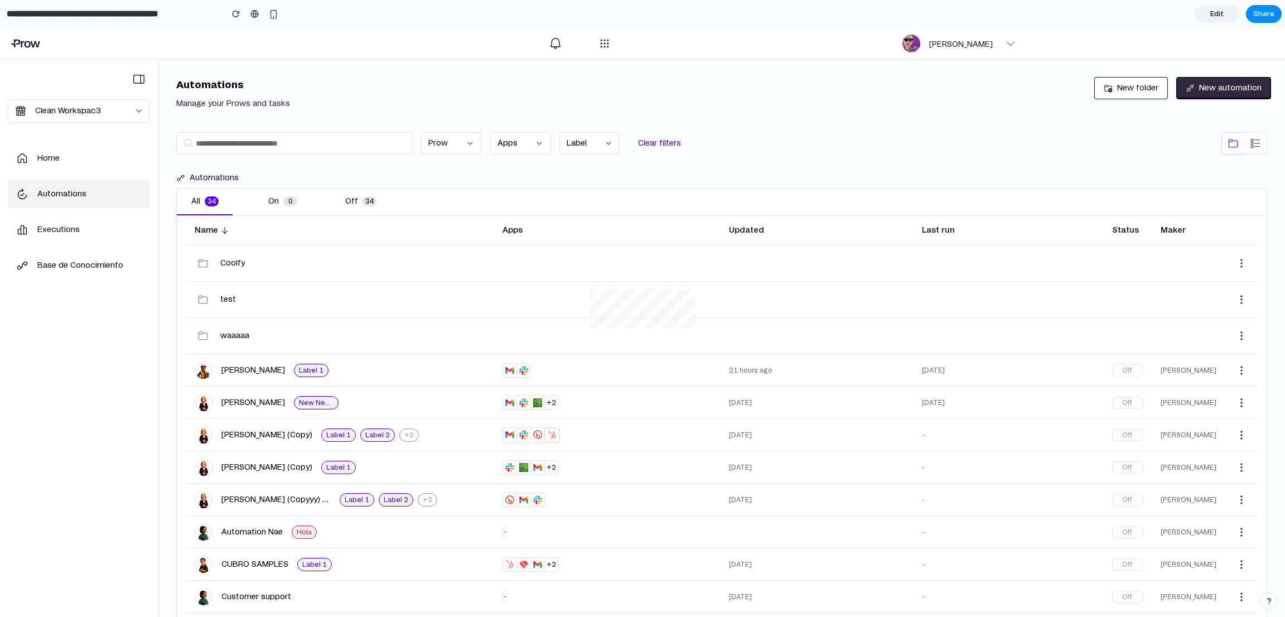
click at [856, 84] on button "New folder" at bounding box center [1131, 88] width 74 height 22
click at [856, 85] on button "New automation" at bounding box center [1223, 88] width 95 height 22
click at [50, 273] on link "Base de Conocimiento" at bounding box center [79, 266] width 142 height 28
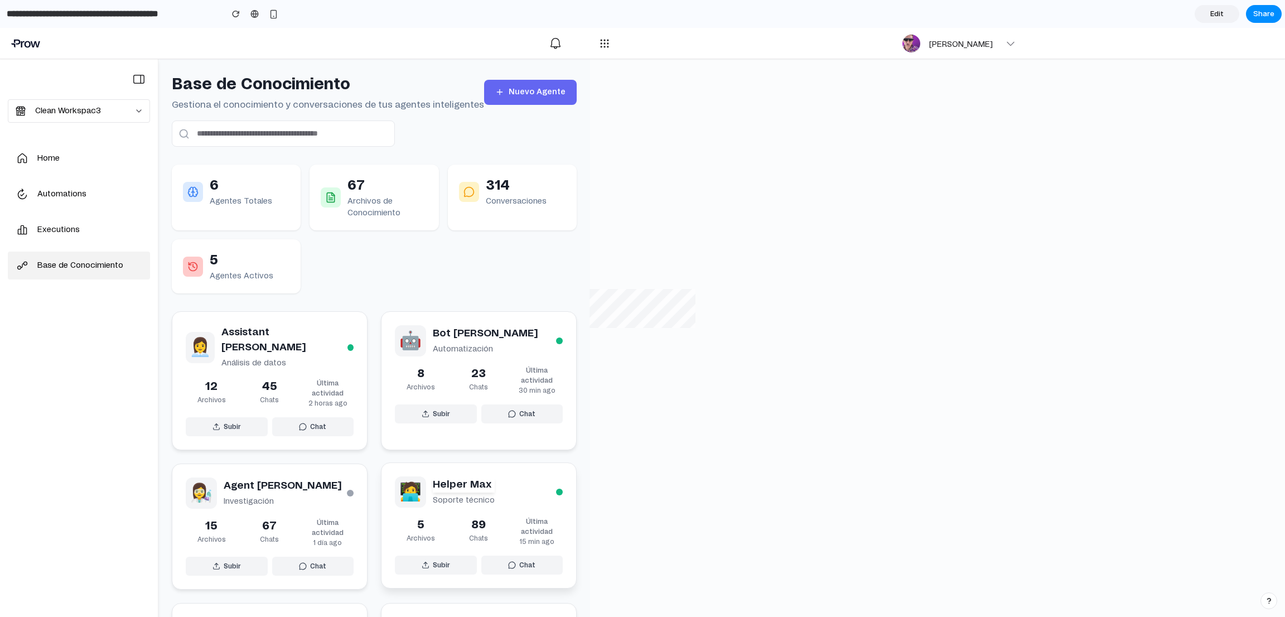
click at [565, 411] on div "Base de Conocimiento Gestiona el conocimiento y conversaciones de tus agentes i…" at bounding box center [374, 353] width 432 height 589
click at [486, 411] on p "89" at bounding box center [478, 524] width 51 height 17
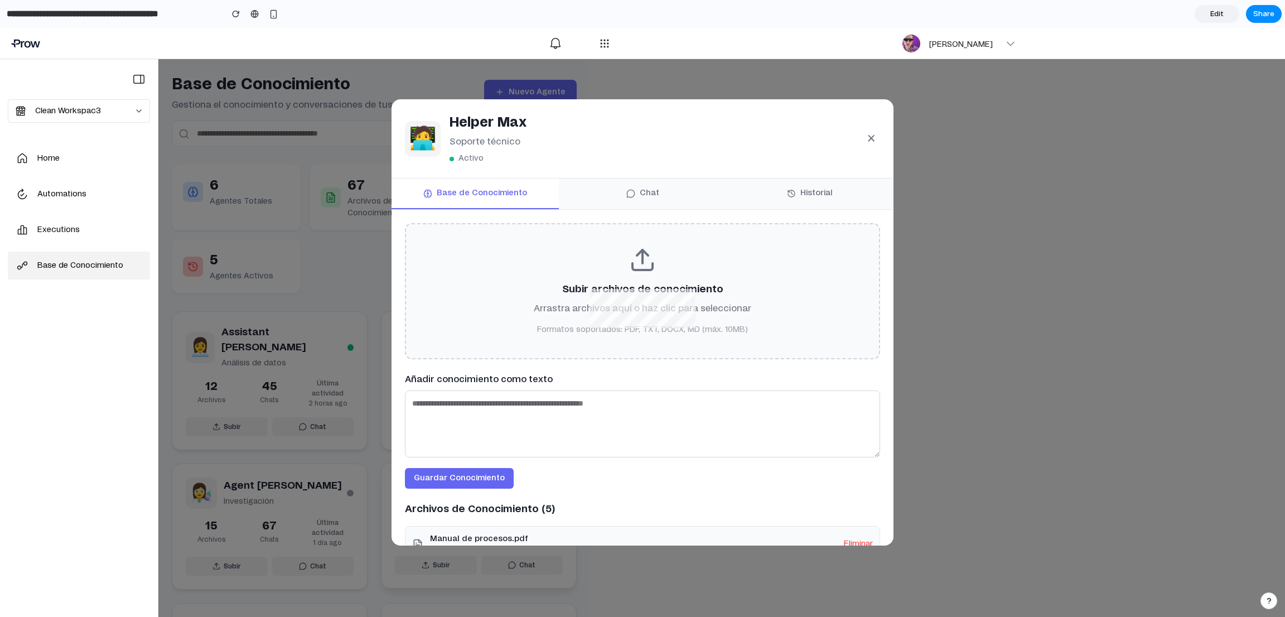
click at [604, 293] on h3 "Subir archivos de conocimiento" at bounding box center [642, 289] width 428 height 15
click at [644, 256] on icon at bounding box center [642, 259] width 27 height 27
click at [640, 321] on div "Subir archivos de conocimiento Arrastra archivos aquí o haz clic para seleccion…" at bounding box center [642, 291] width 475 height 136
click at [632, 336] on div "Subir archivos de conocimiento Arrastra archivos aquí o haz clic para seleccion…" at bounding box center [642, 291] width 475 height 136
click at [527, 411] on textarea at bounding box center [642, 423] width 475 height 67
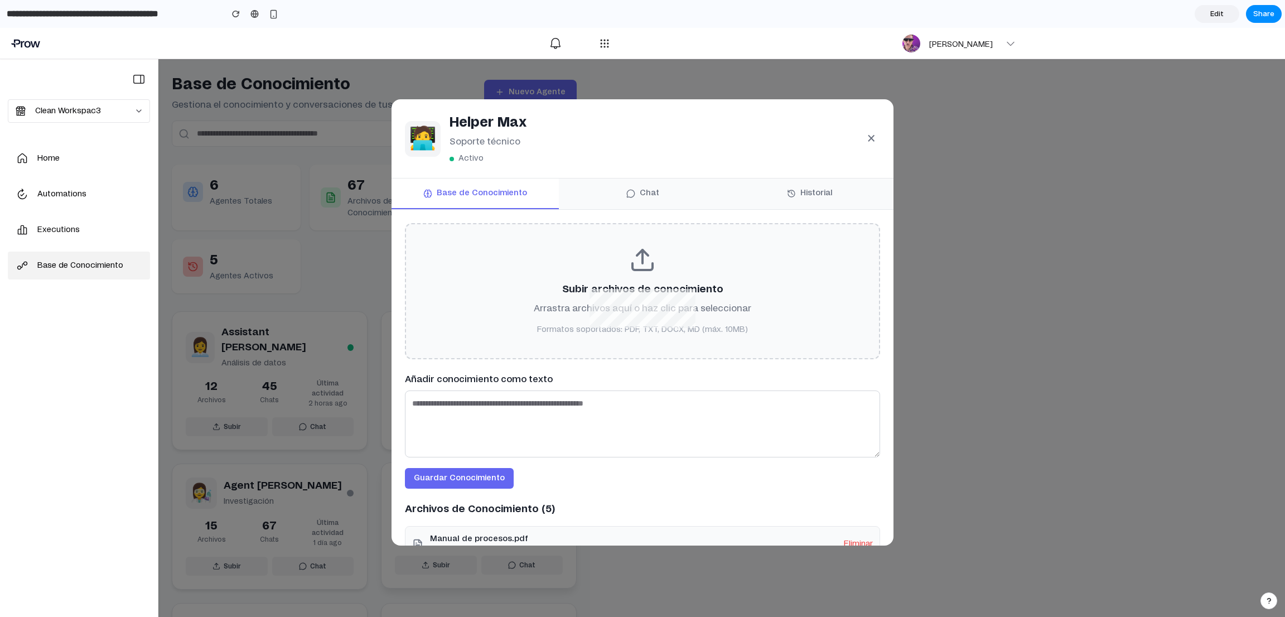
scroll to position [84, 0]
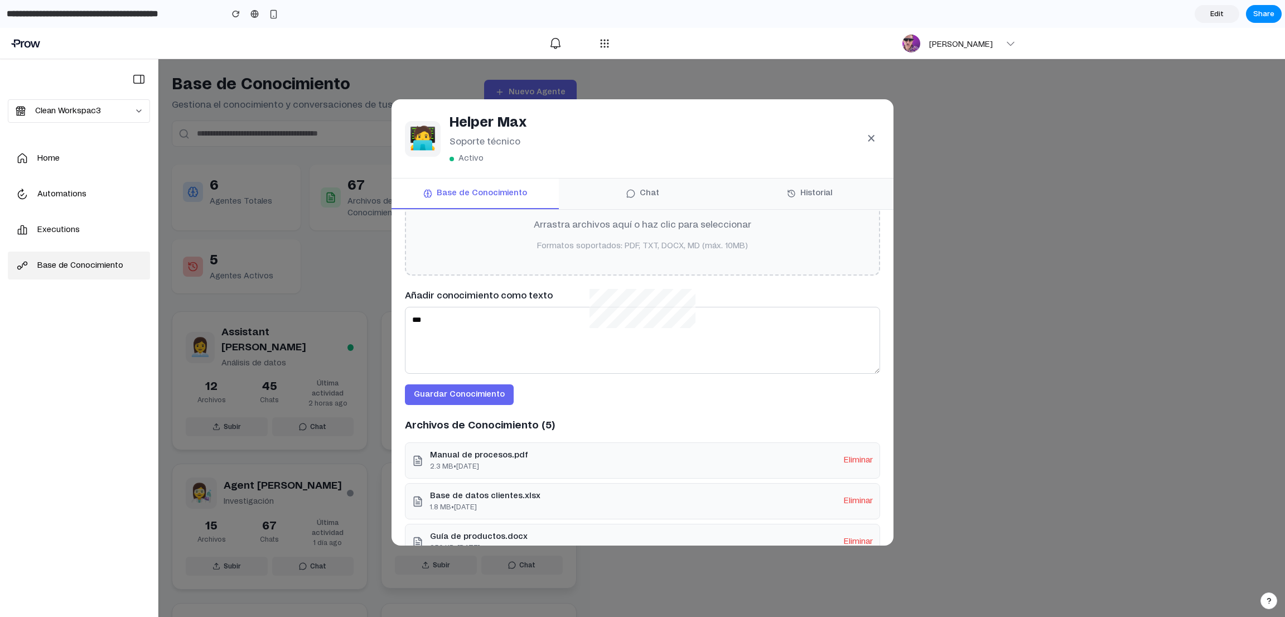
type textarea "***"
click at [491, 398] on button "Guardar Conocimiento" at bounding box center [459, 394] width 109 height 21
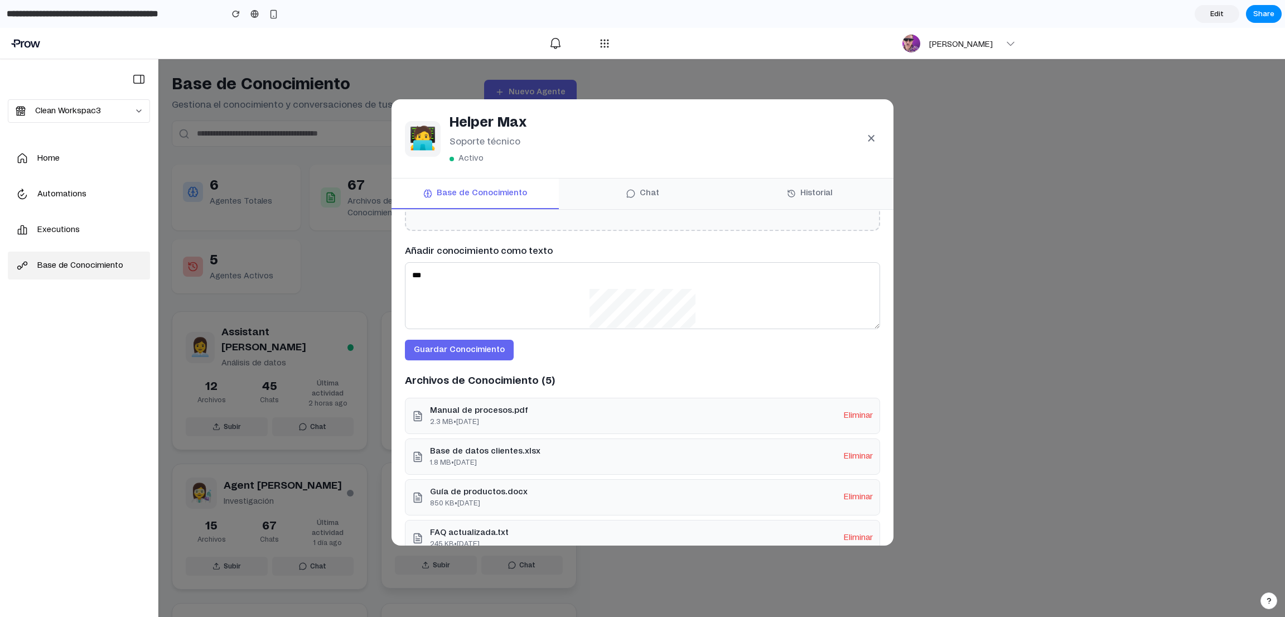
scroll to position [152, 0]
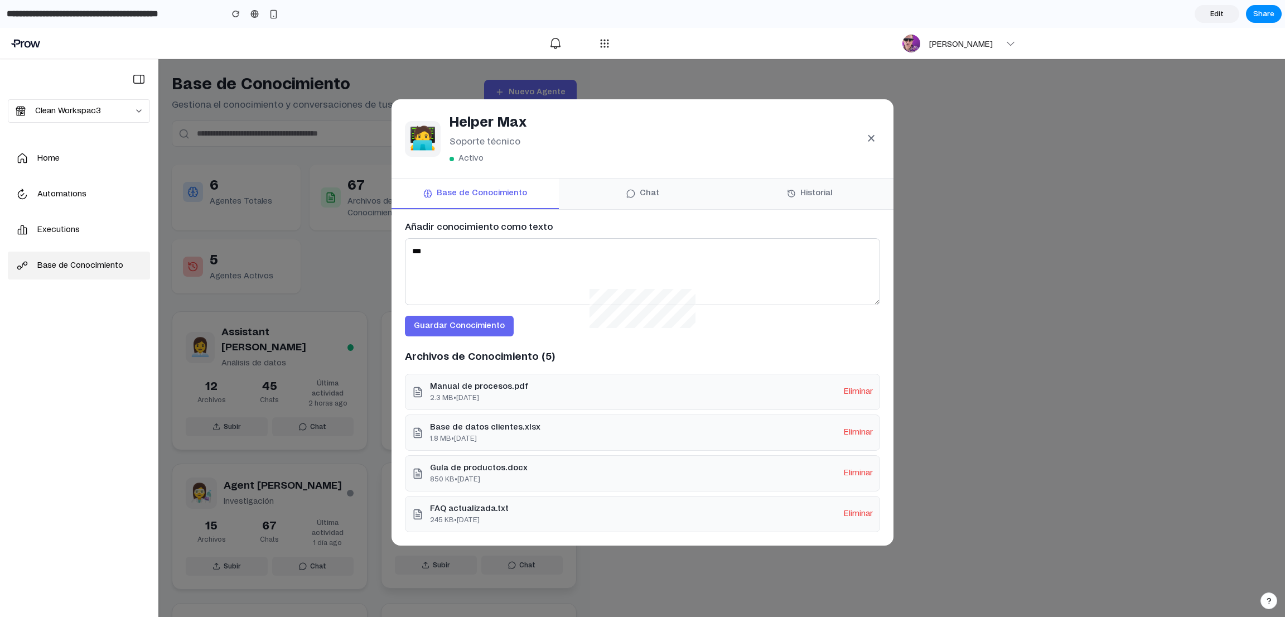
click at [500, 394] on p "2.3 MB • [DATE]" at bounding box center [479, 398] width 98 height 10
click at [854, 388] on button "Eliminar" at bounding box center [858, 392] width 29 height 12
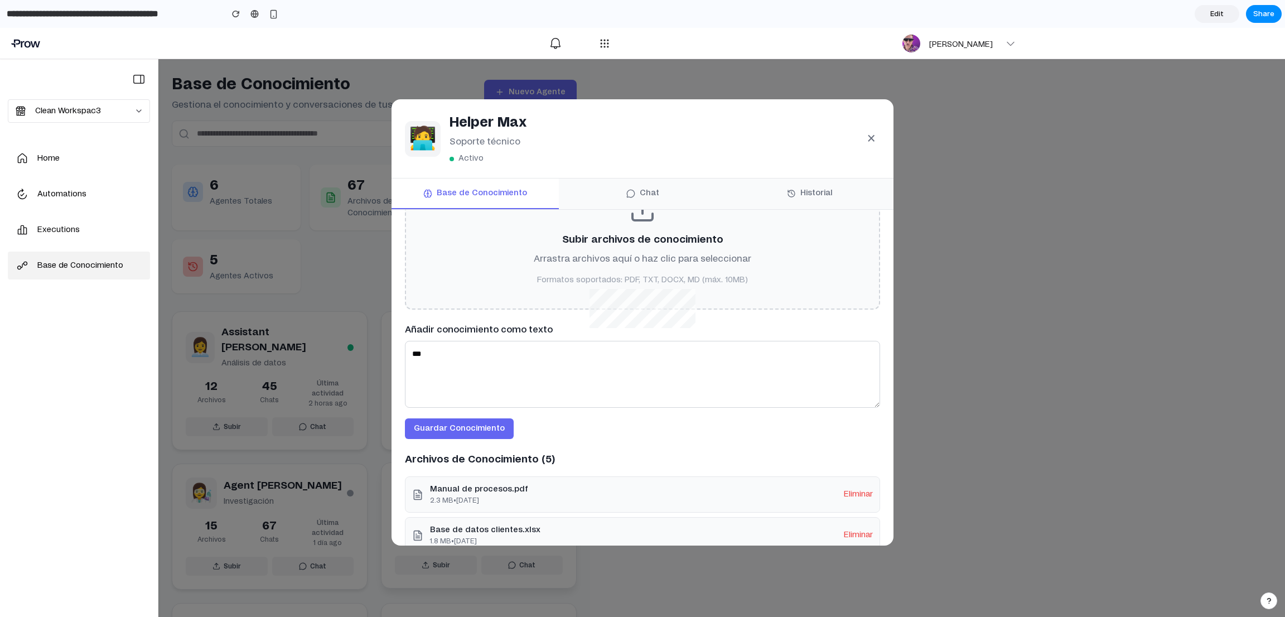
scroll to position [0, 0]
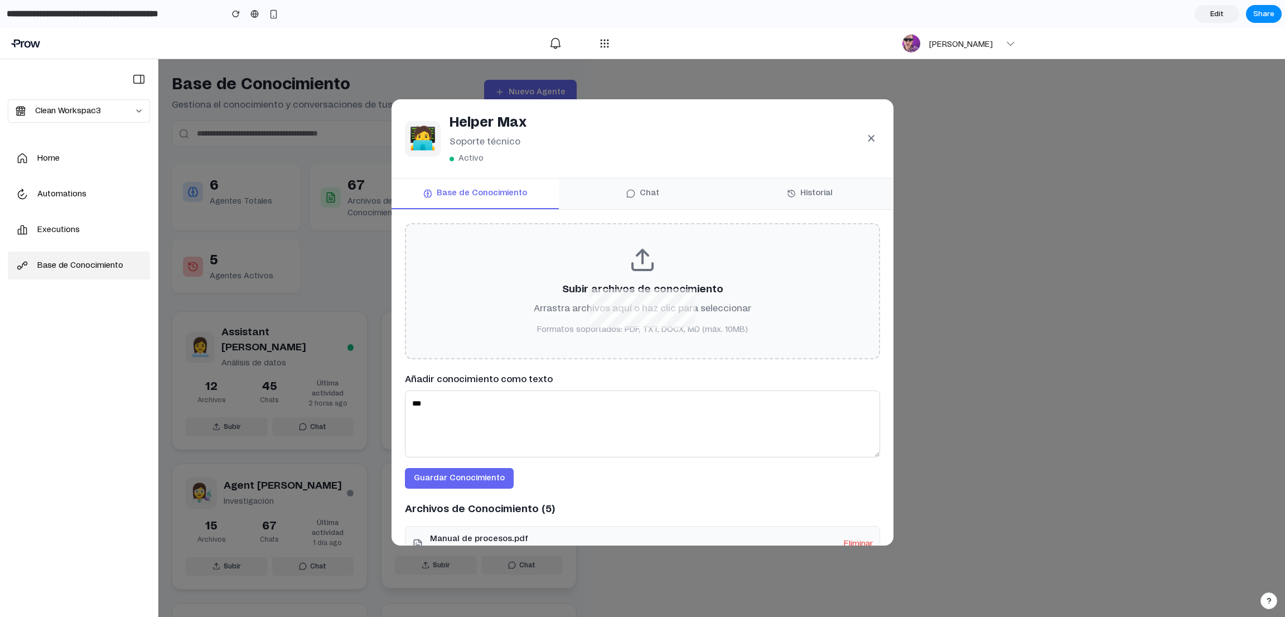
click at [650, 188] on button "Chat" at bounding box center [642, 193] width 167 height 31
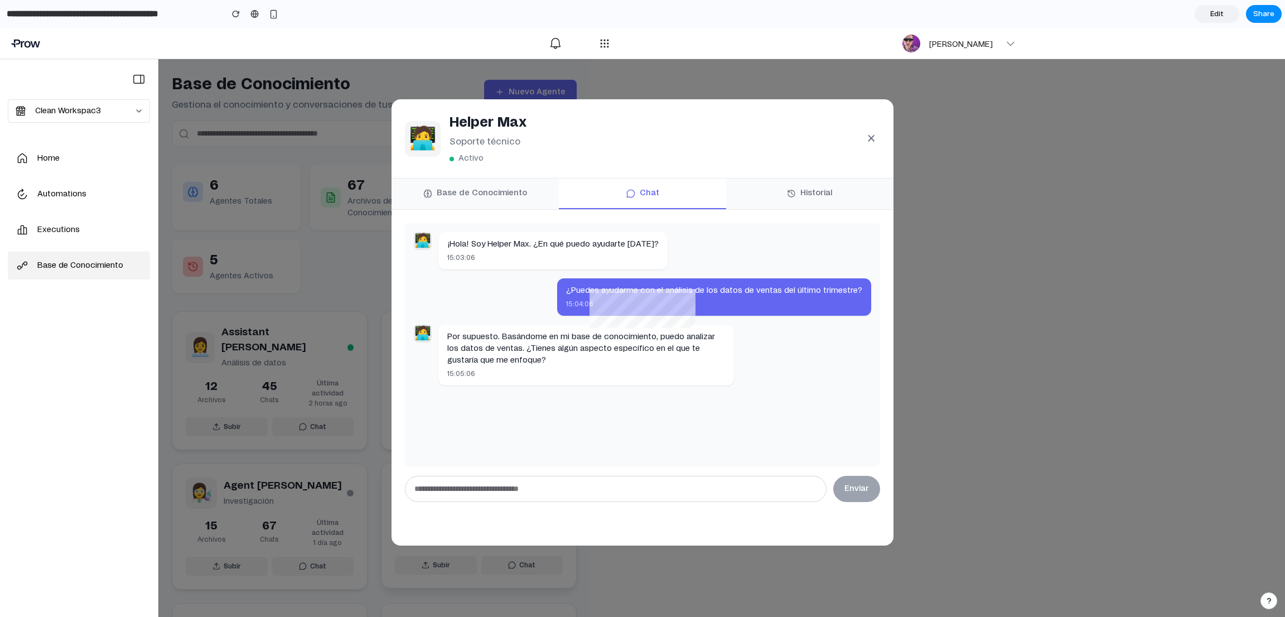
click at [576, 411] on input "text" at bounding box center [616, 489] width 422 height 26
type input "***"
click at [856, 411] on button "Enviar" at bounding box center [856, 489] width 47 height 26
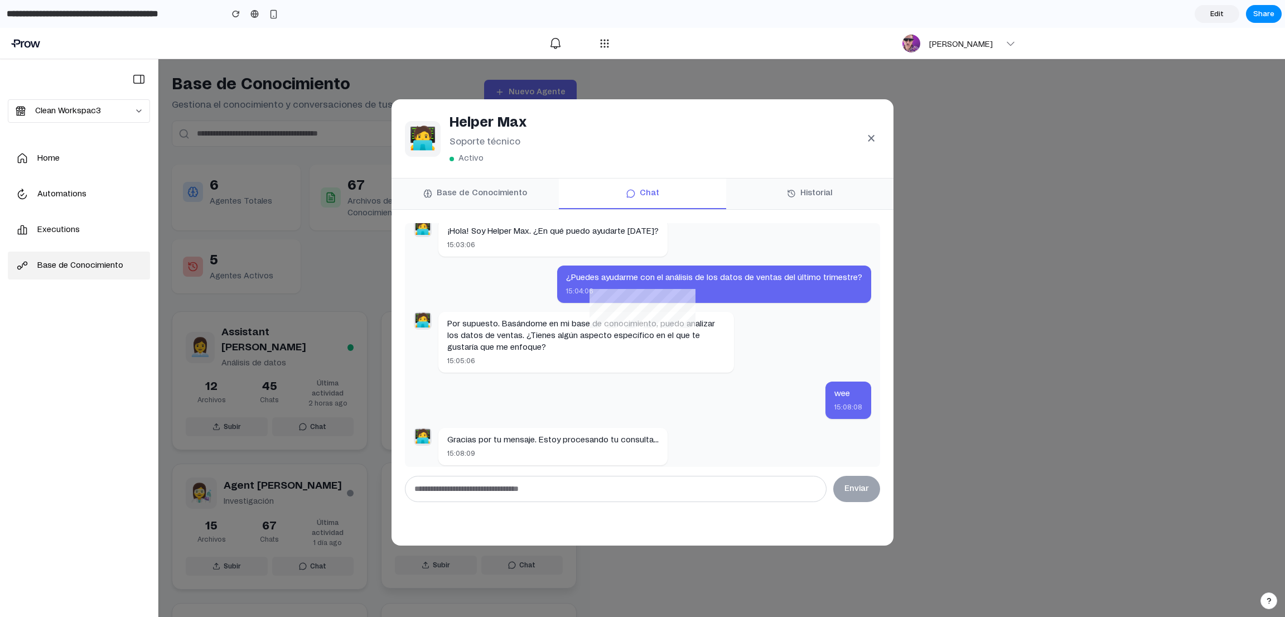
scroll to position [20, 0]
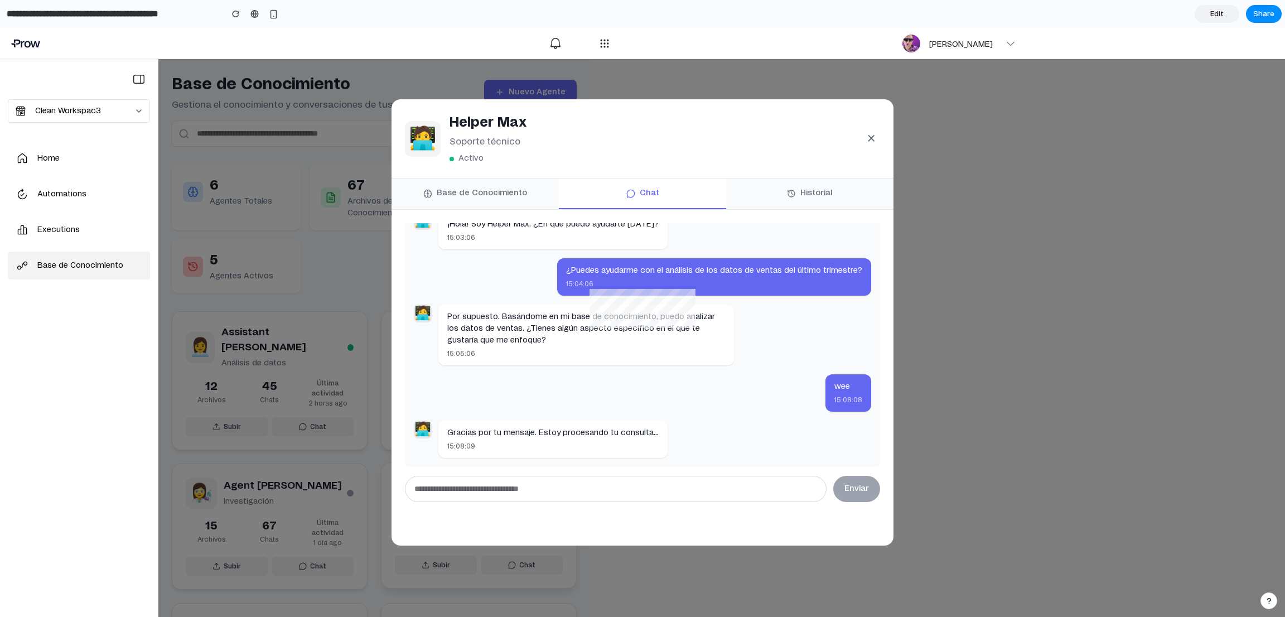
click at [805, 187] on button "Historial" at bounding box center [809, 193] width 167 height 31
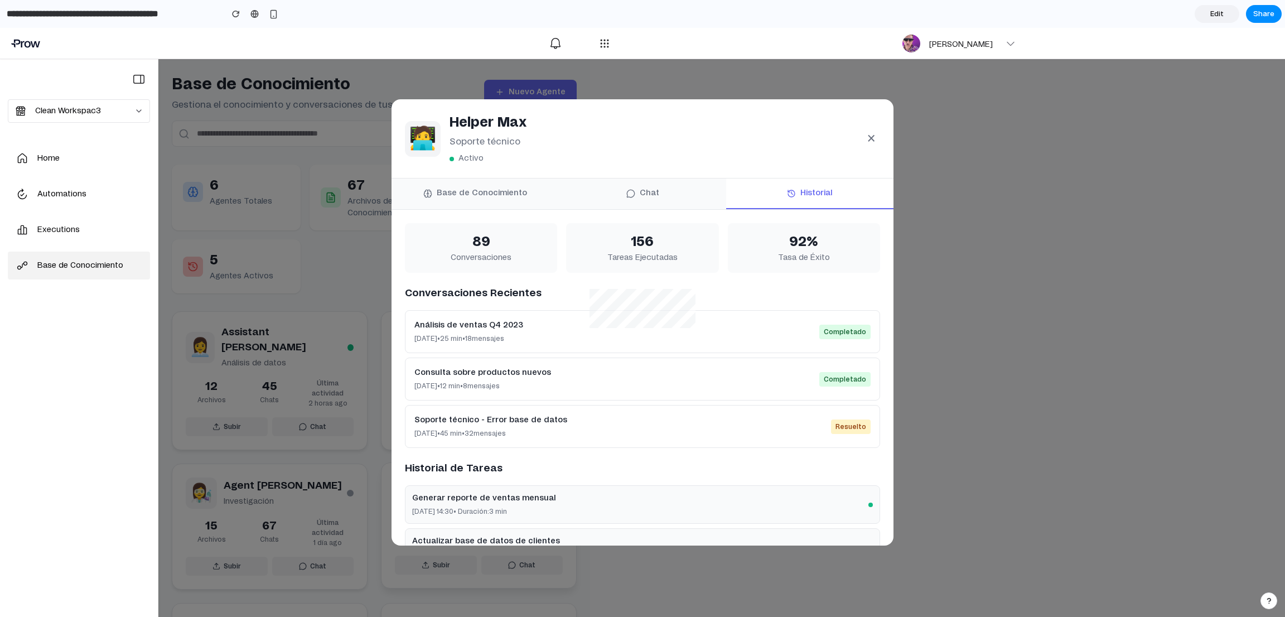
click at [760, 354] on div "Análisis de ventas Q4 2023 [DATE] • 25 min • 18 mensajes Completado Consulta so…" at bounding box center [642, 379] width 475 height 138
drag, startPoint x: 751, startPoint y: 334, endPoint x: 731, endPoint y: 349, distance: 25.5
click at [751, 332] on div "Análisis de ventas Q4 2023 [DATE] • 25 min • 18 mensajes Completado" at bounding box center [642, 331] width 475 height 43
click at [613, 336] on div "Análisis de ventas Q4 2023 [DATE] • 25 min • 18 mensajes Completado" at bounding box center [642, 331] width 475 height 43
click at [512, 391] on div "Consulta sobre productos nuevos [DATE] • 12 min • 8 mensajes Completado" at bounding box center [642, 378] width 475 height 43
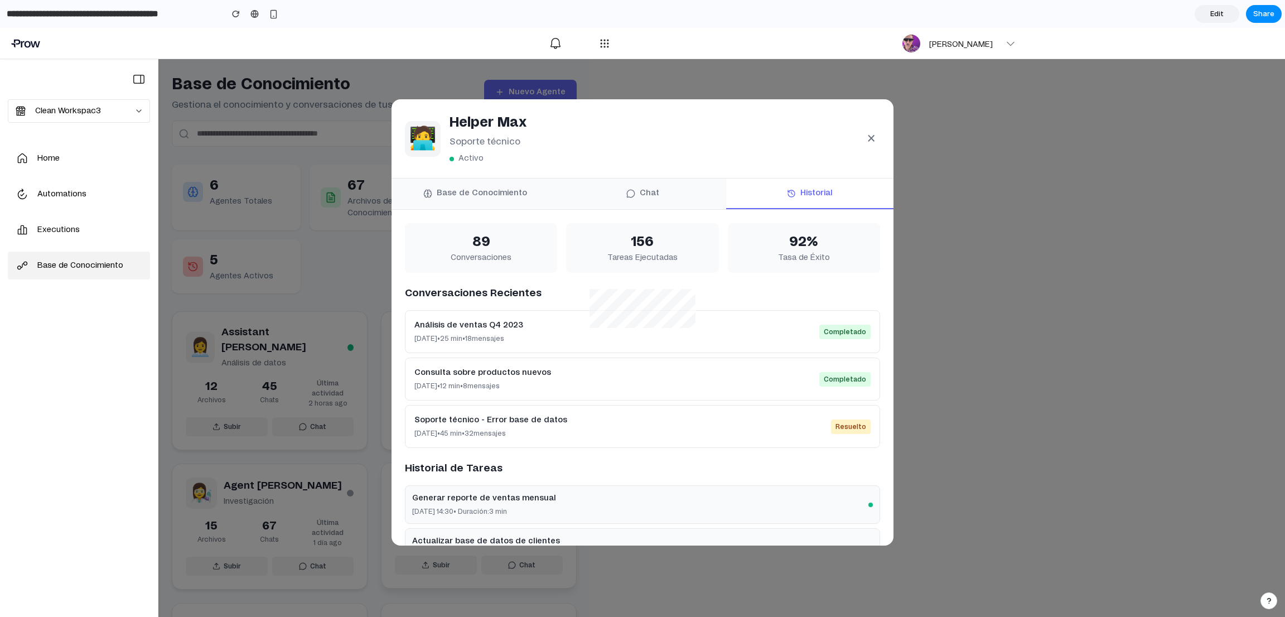
scroll to position [84, 0]
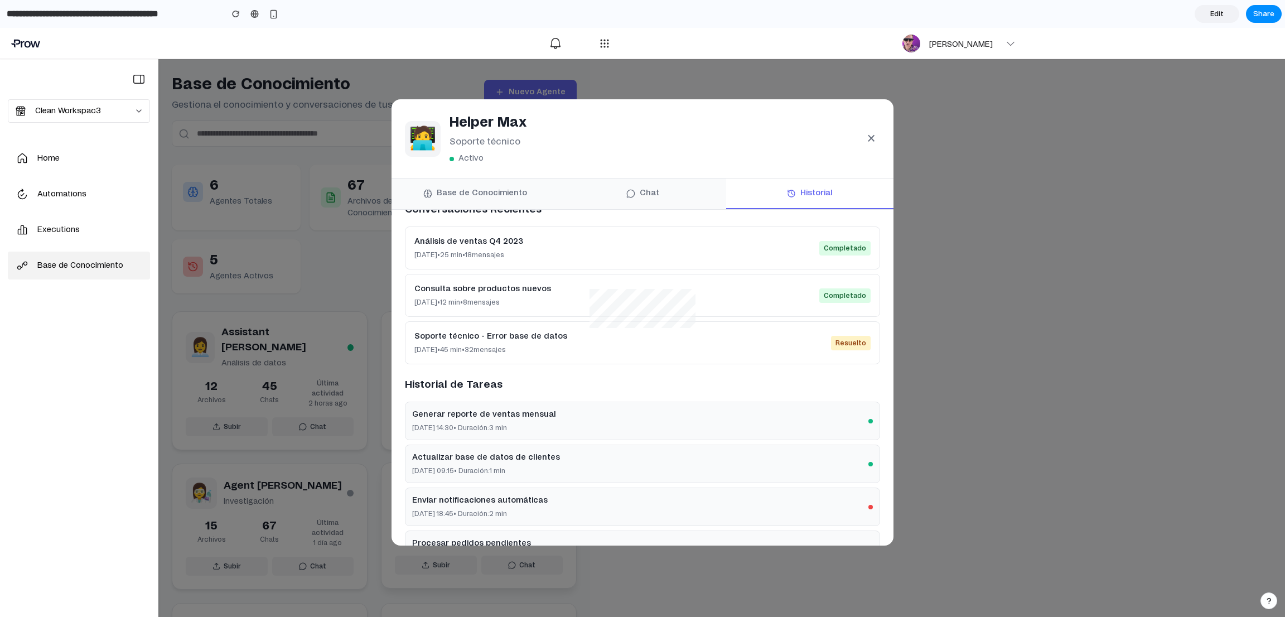
click at [514, 411] on p "[DATE] 14:30 • Duración: 3 min" at bounding box center [484, 428] width 144 height 10
click at [563, 408] on div "Generar reporte de ventas mensual [DATE] 14:30 • Duración: 3 min" at bounding box center [642, 421] width 475 height 38
click at [512, 411] on div "Generar reporte de ventas mensual [DATE] 14:30 • Duración: 3 min" at bounding box center [484, 421] width 144 height 24
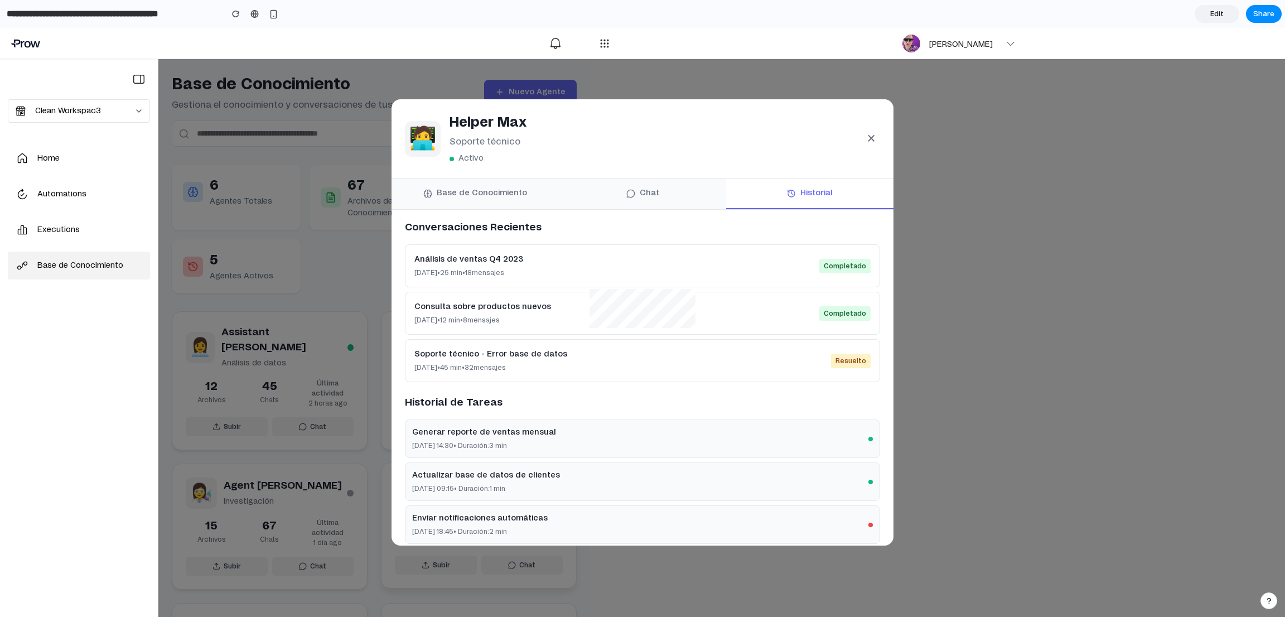
scroll to position [122, 0]
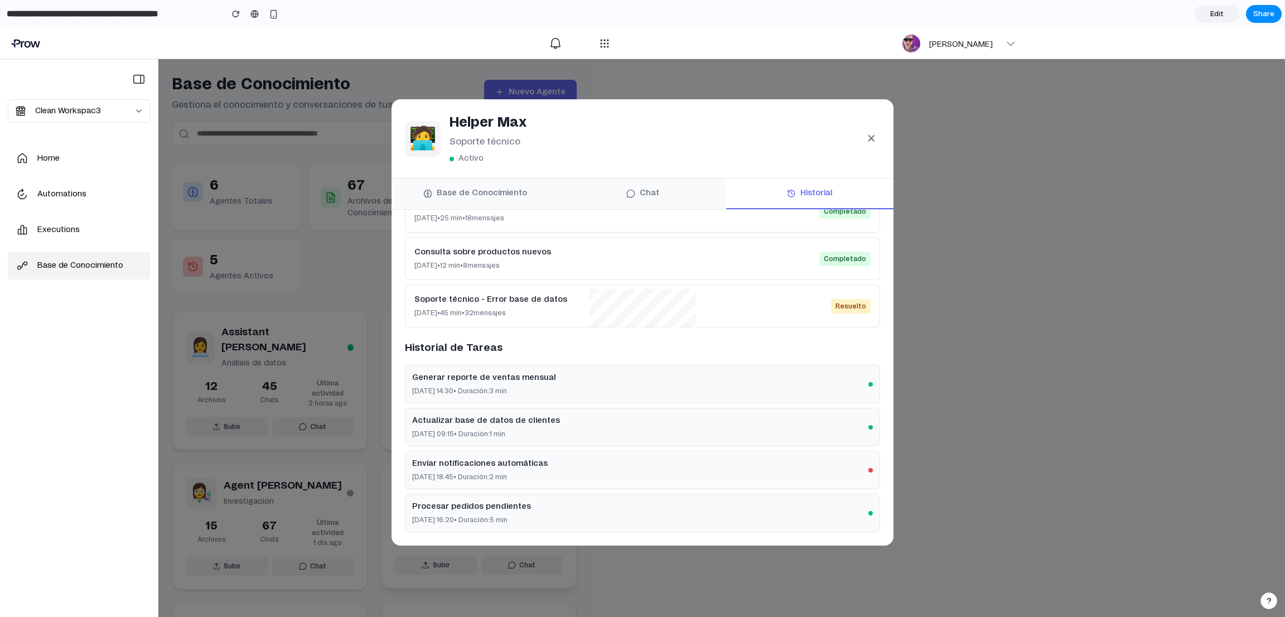
click at [658, 194] on button "Chat" at bounding box center [642, 193] width 167 height 31
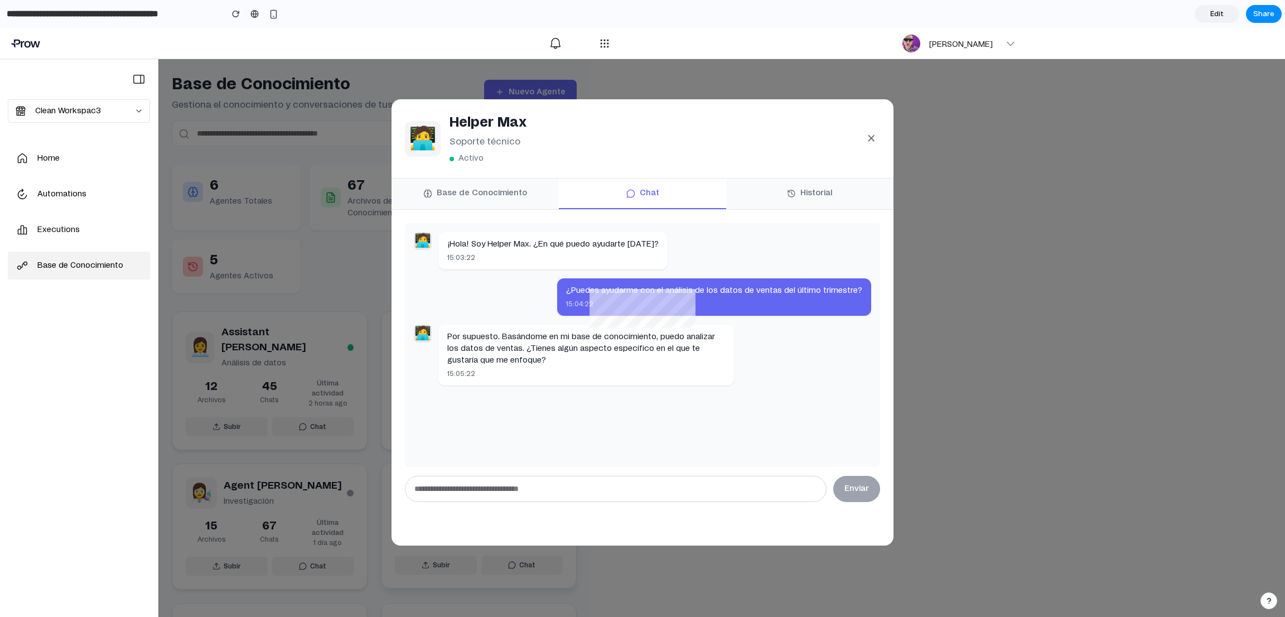
click at [804, 204] on button "Historial" at bounding box center [809, 193] width 167 height 31
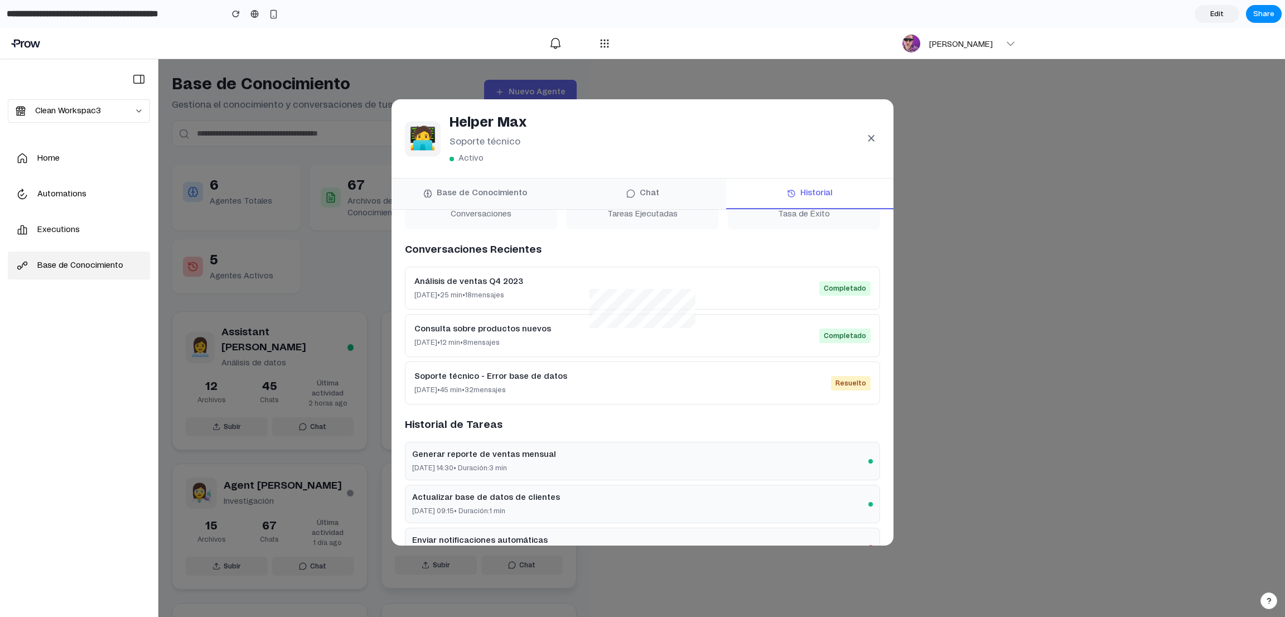
scroll to position [122, 0]
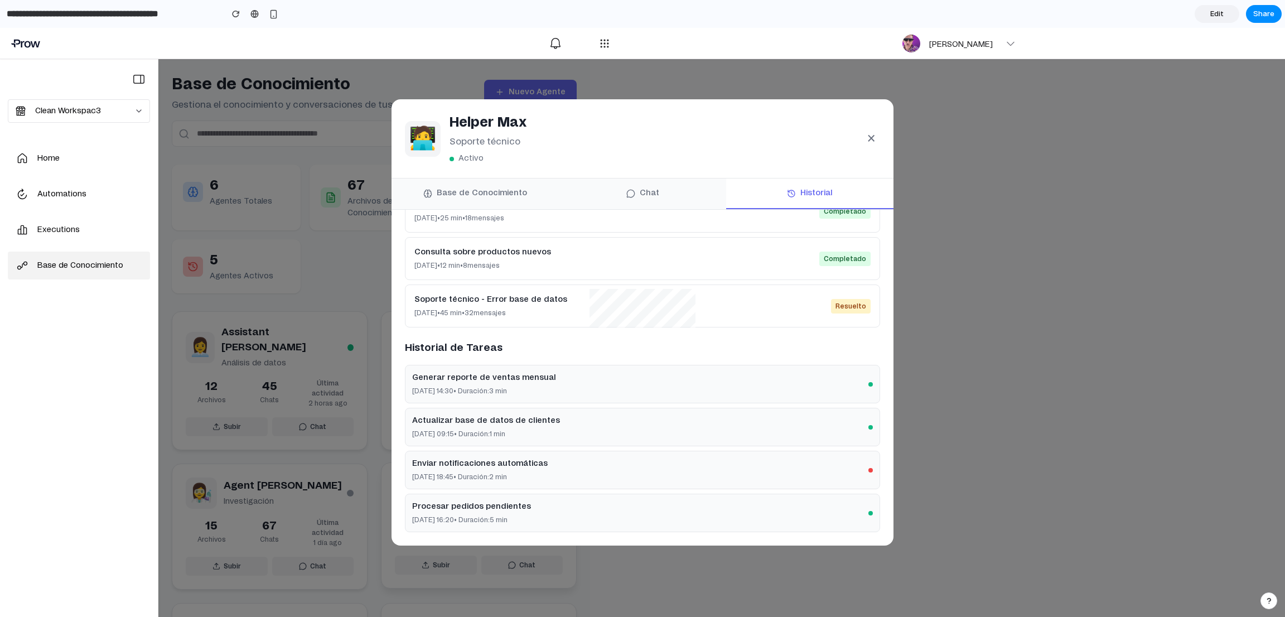
click at [856, 137] on button "×" at bounding box center [871, 138] width 18 height 29
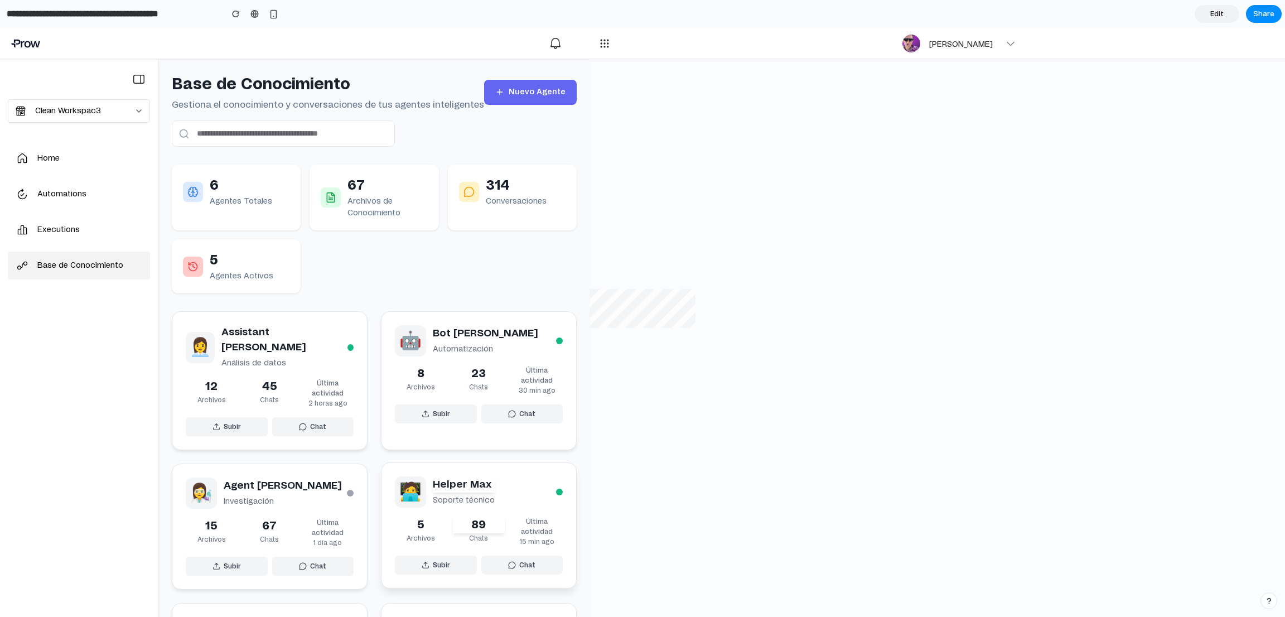
click at [856, 47] on p "[PERSON_NAME]" at bounding box center [962, 44] width 67 height 11
click at [856, 49] on p "[PERSON_NAME]" at bounding box center [962, 44] width 67 height 11
